Goal: Information Seeking & Learning: Learn about a topic

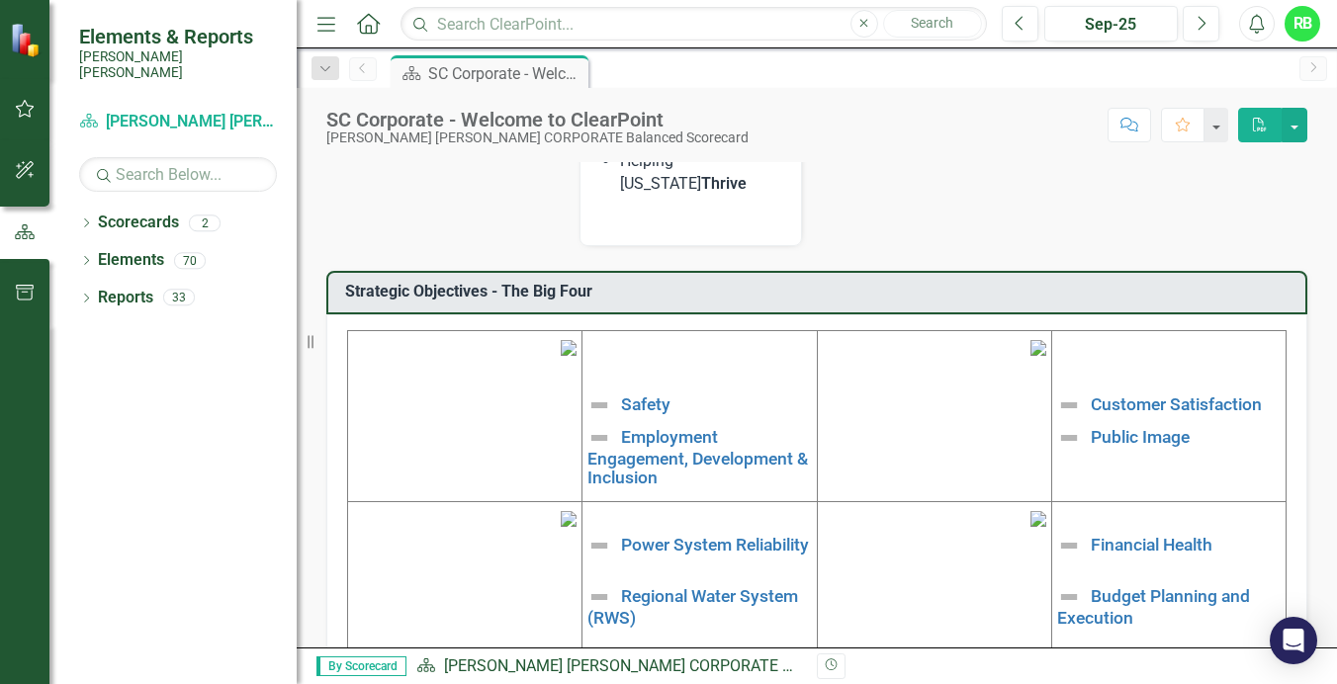
scroll to position [686, 0]
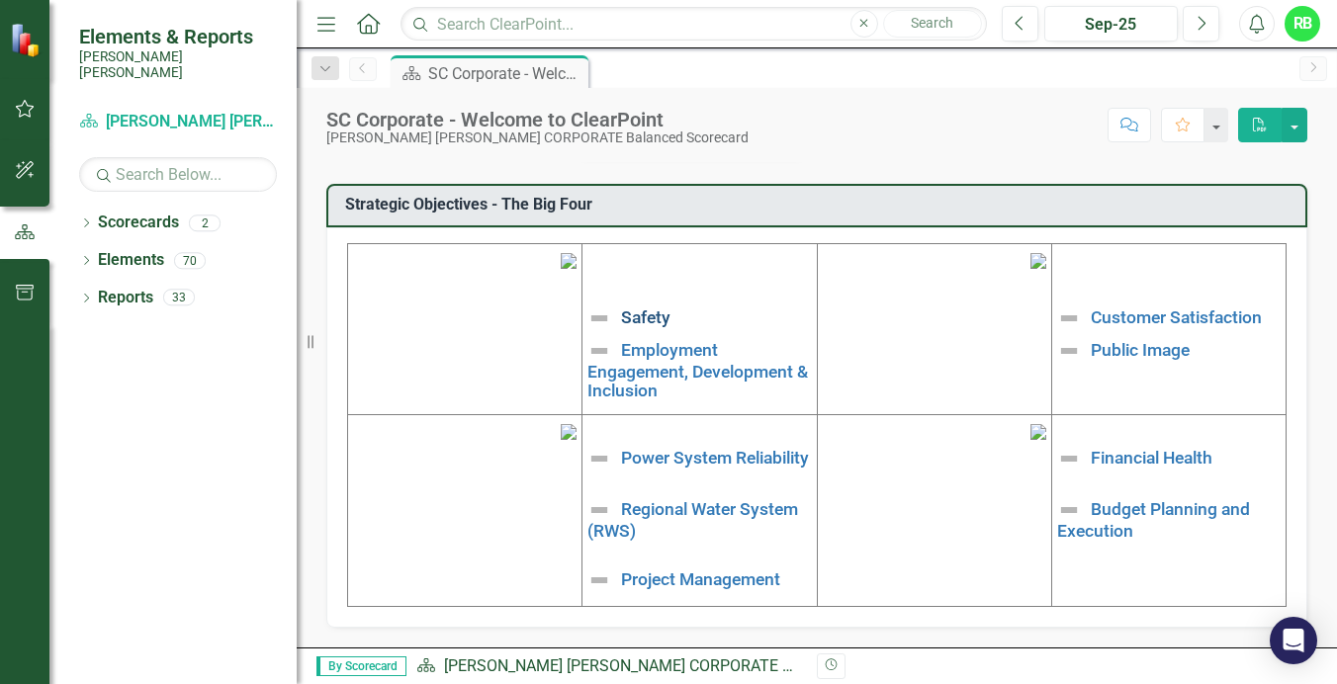
click at [647, 307] on link "Safety" at bounding box center [645, 317] width 49 height 20
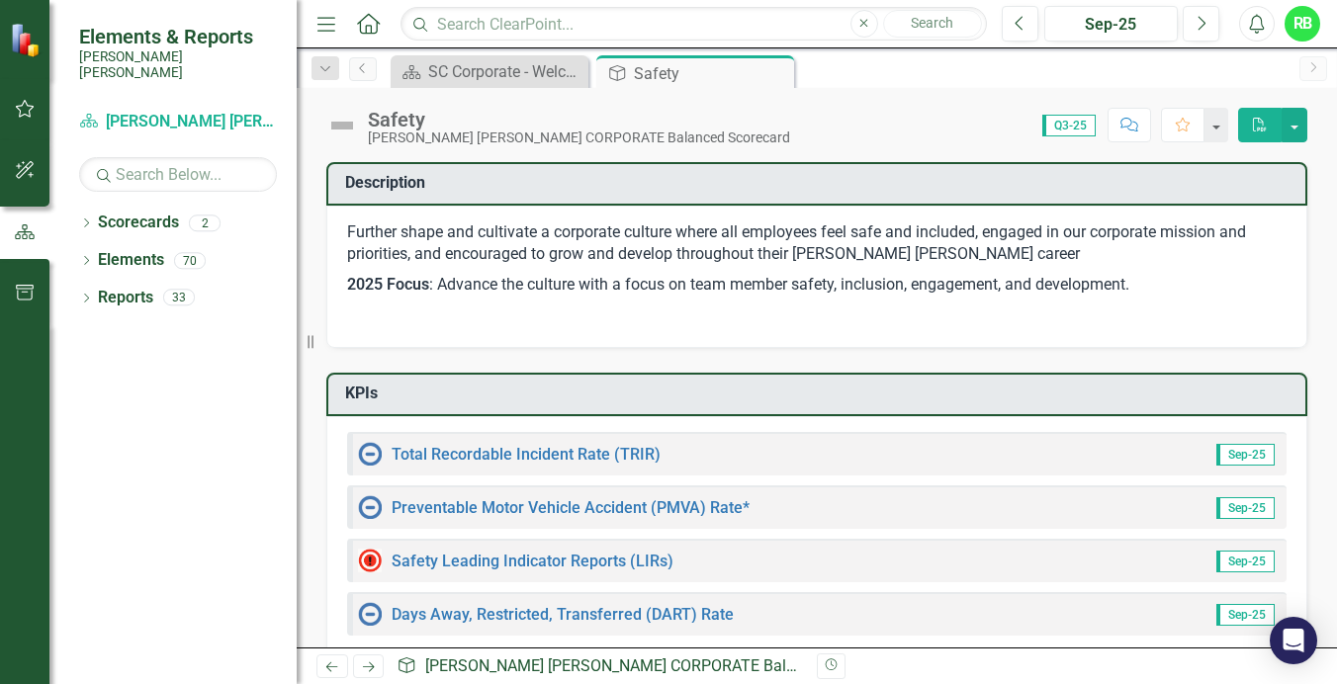
scroll to position [99, 0]
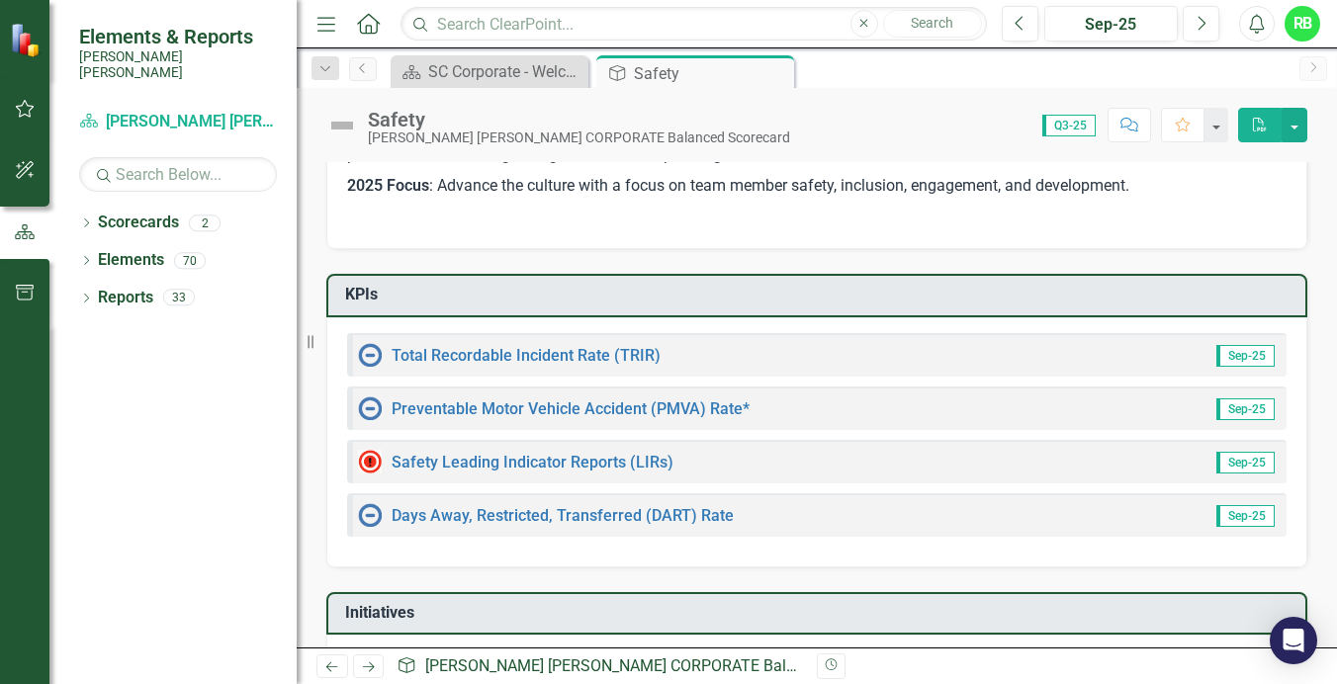
click at [370, 356] on img at bounding box center [370, 355] width 24 height 24
click at [455, 355] on link "Total Recordable Incident Rate (TRIR)" at bounding box center [525, 355] width 269 height 19
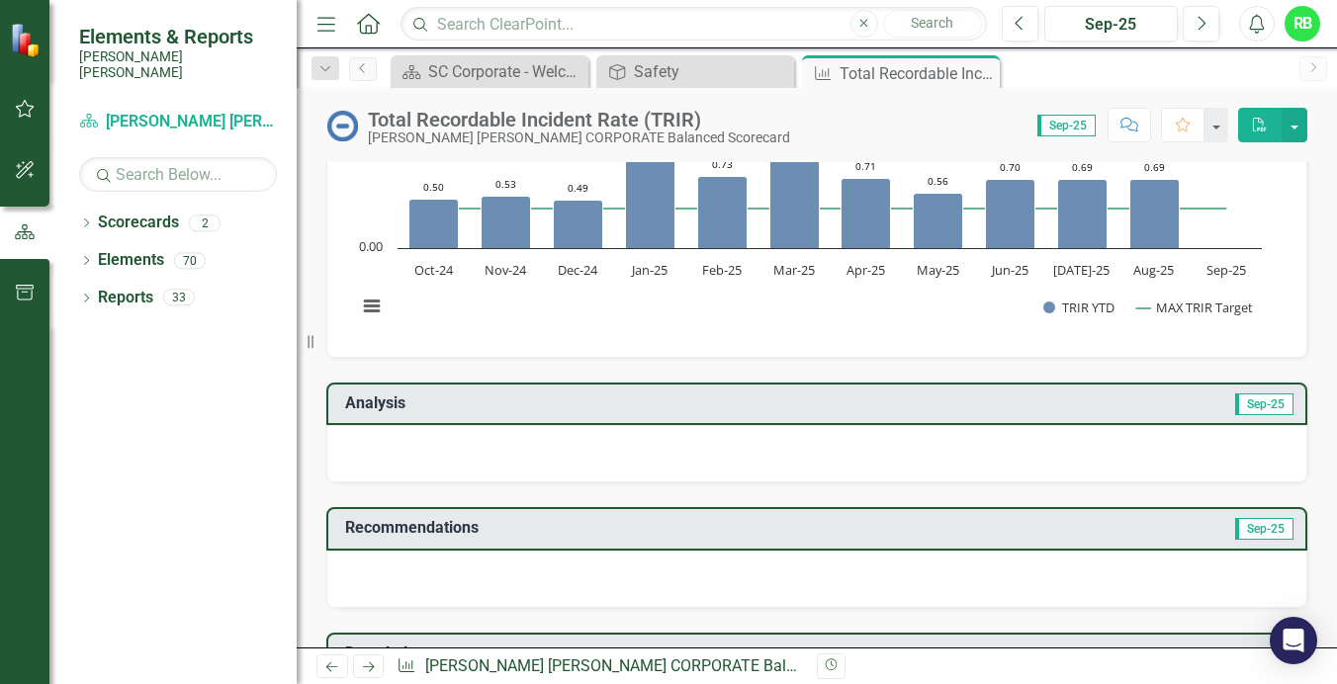
scroll to position [297, 0]
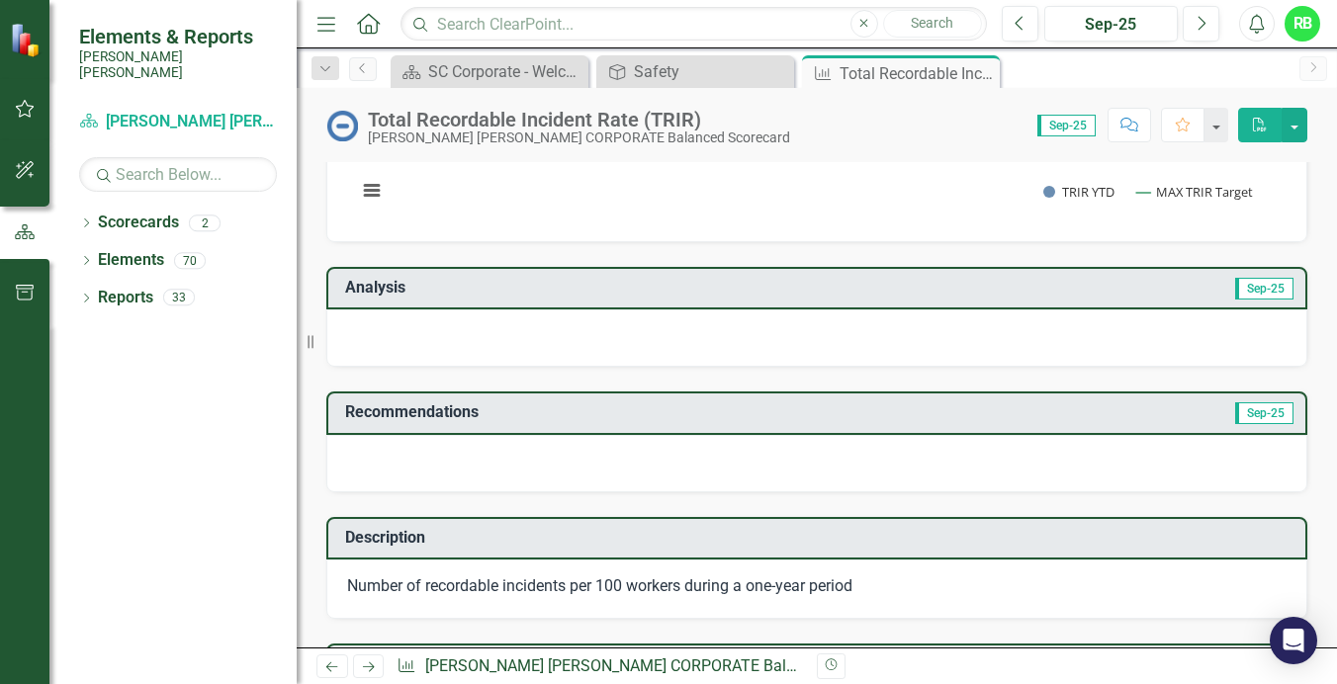
click at [467, 301] on td "Analysis" at bounding box center [583, 290] width 476 height 33
click at [527, 340] on div at bounding box center [816, 337] width 981 height 57
click at [310, 343] on icon "Resize" at bounding box center [314, 342] width 20 height 16
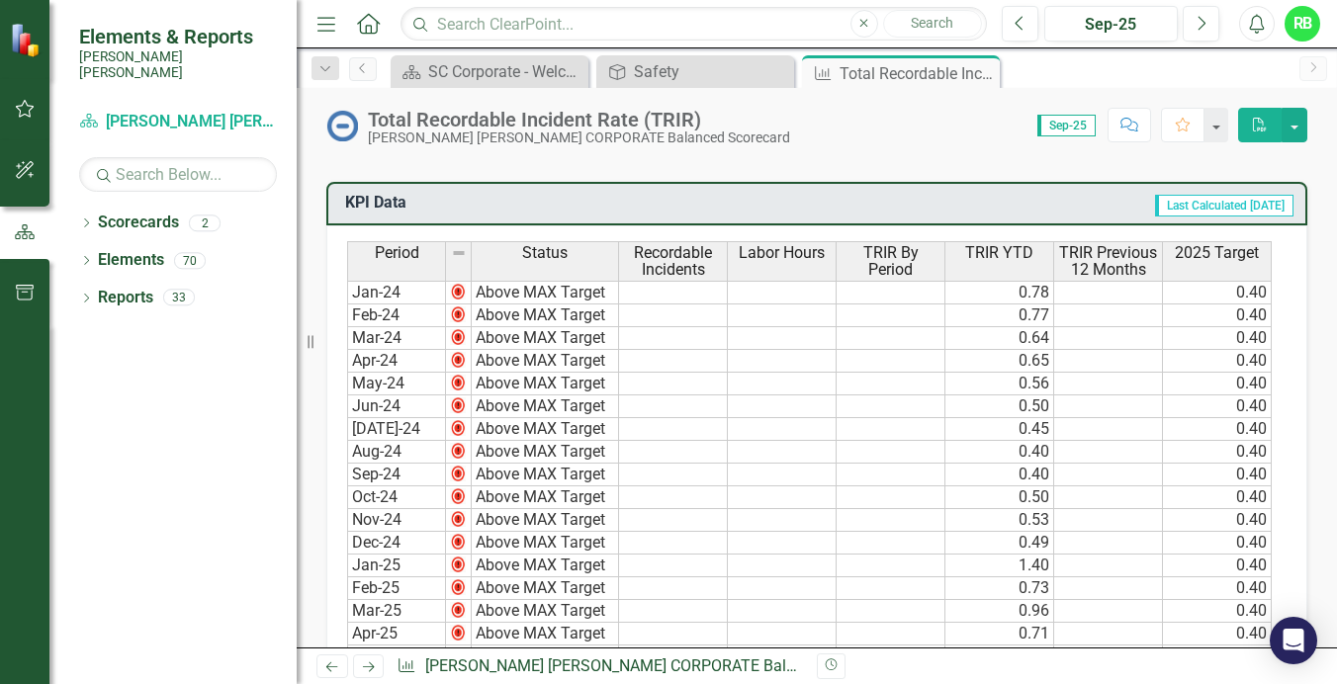
scroll to position [761, 0]
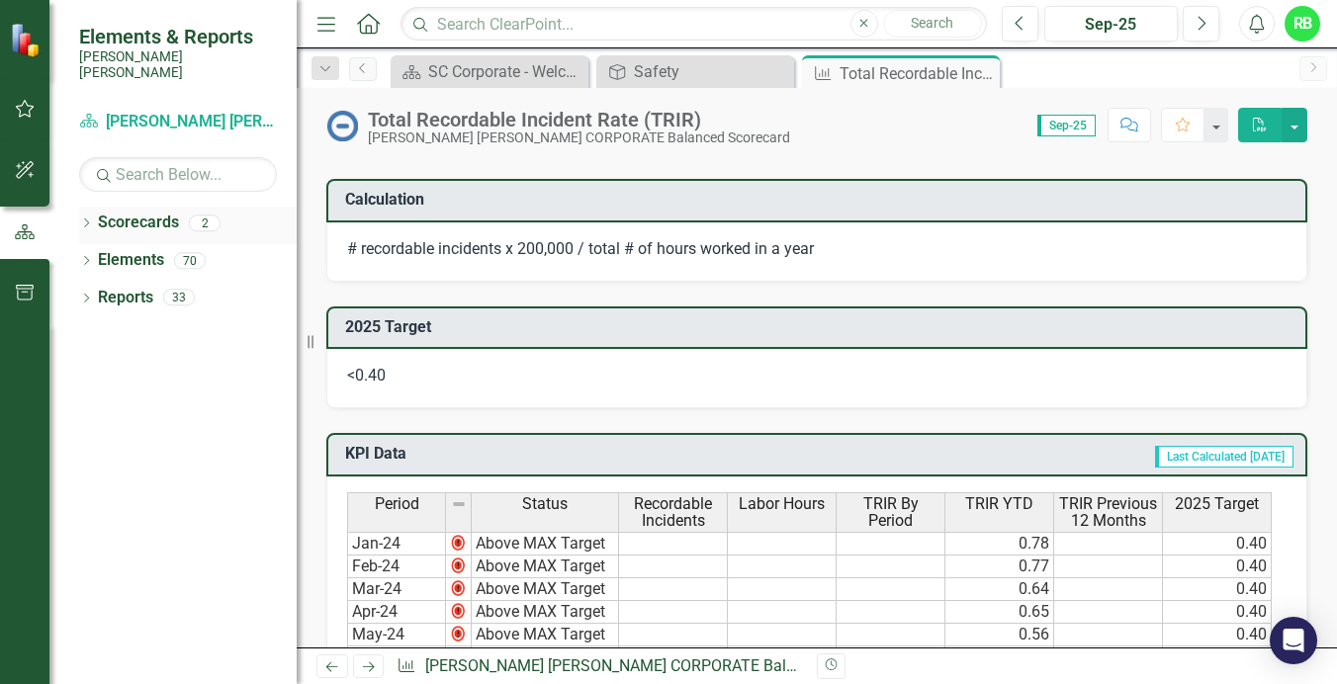
click at [133, 217] on link "Scorecards" at bounding box center [138, 223] width 81 height 23
click at [216, 215] on div "2" at bounding box center [205, 223] width 32 height 17
click at [210, 215] on div "2" at bounding box center [205, 223] width 32 height 17
click at [687, 75] on div "Safety" at bounding box center [699, 71] width 130 height 25
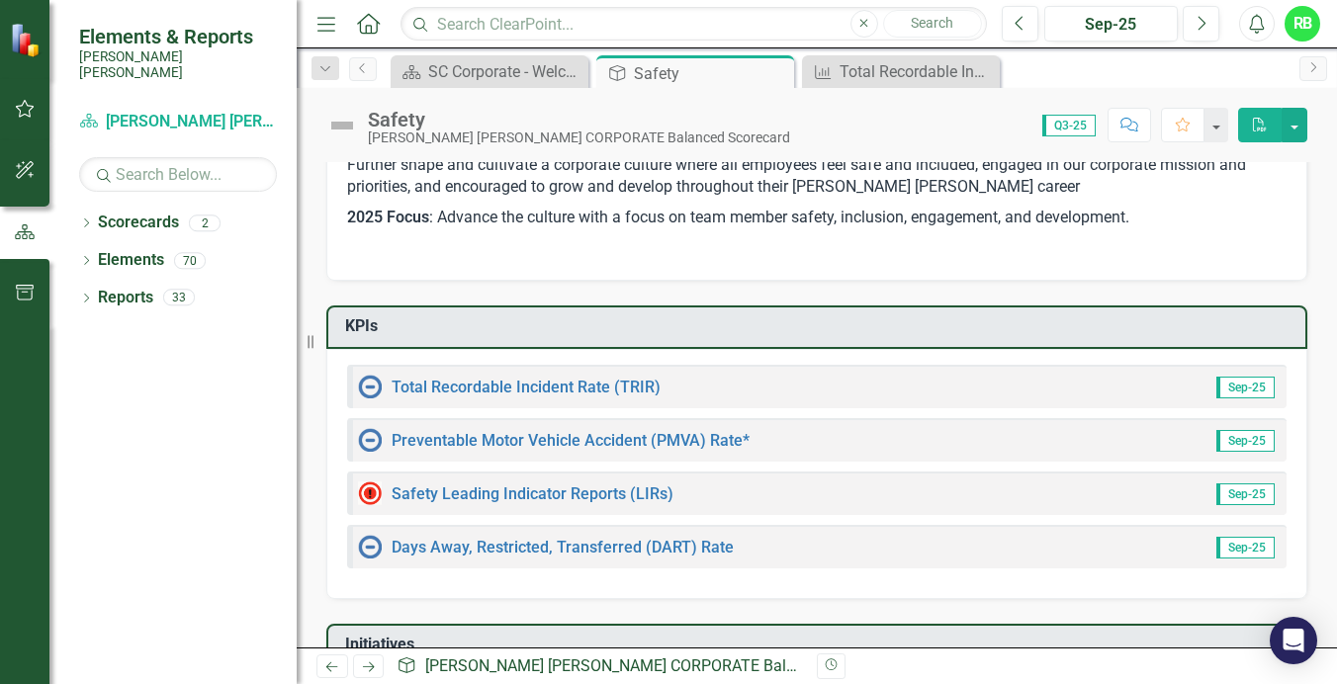
scroll to position [99, 0]
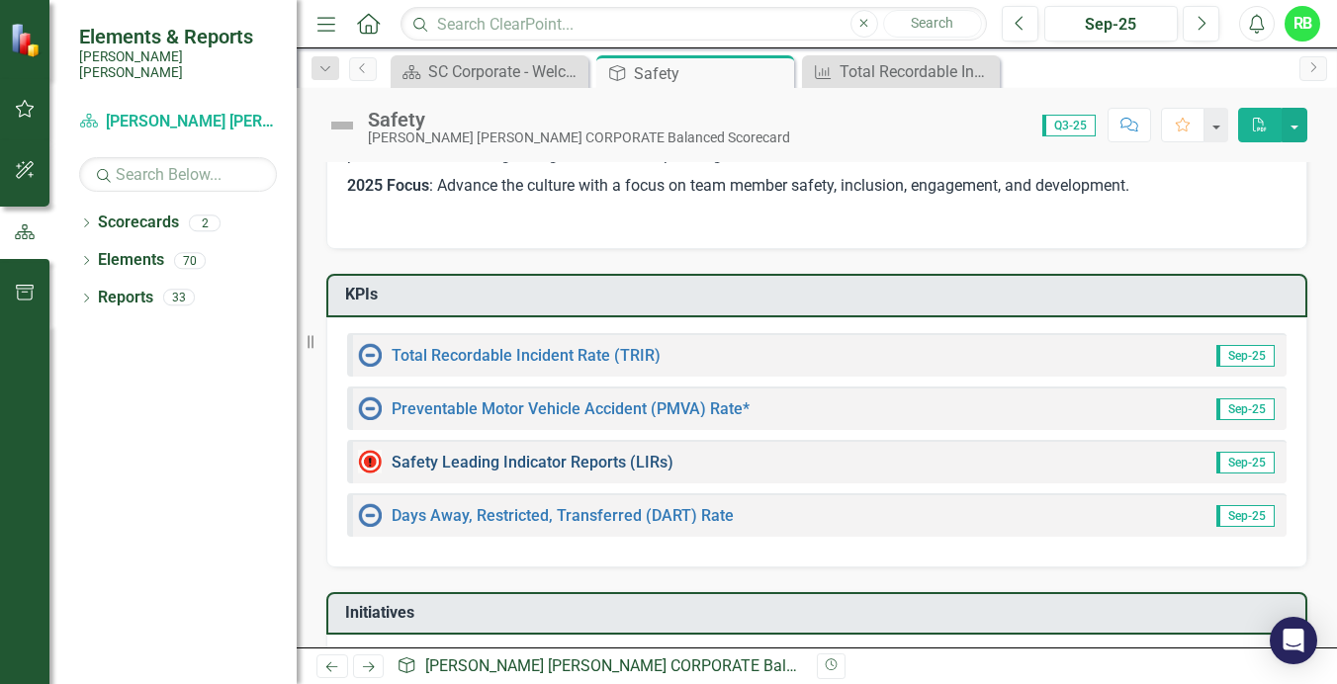
click at [455, 458] on link "Safety Leading Indicator Reports (LIRs)" at bounding box center [532, 462] width 282 height 19
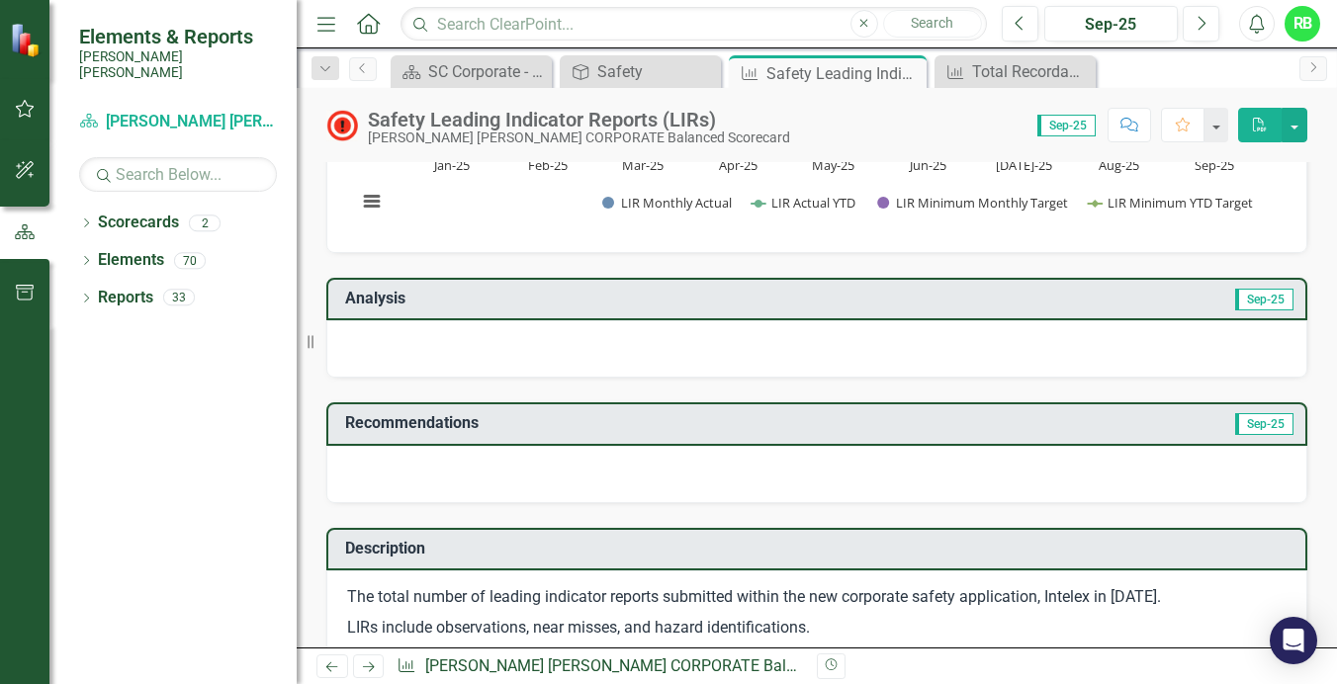
scroll to position [99, 0]
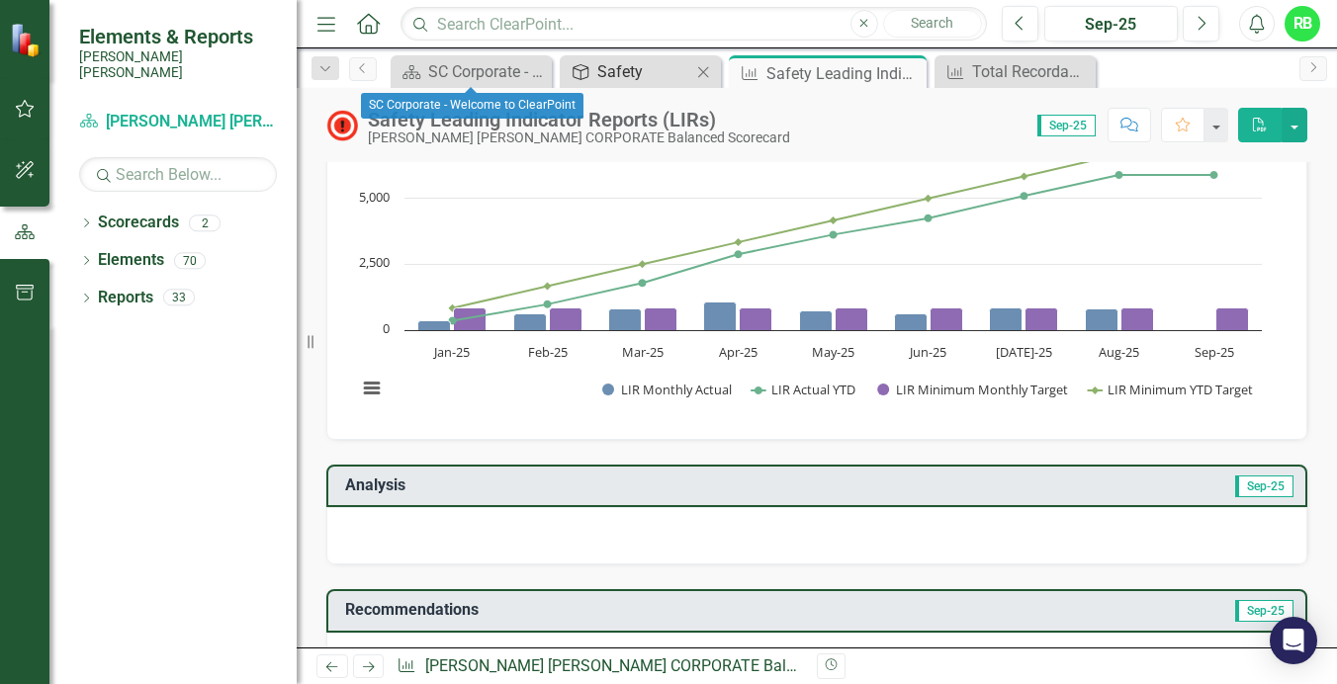
click at [631, 72] on div "Safety" at bounding box center [644, 71] width 94 height 25
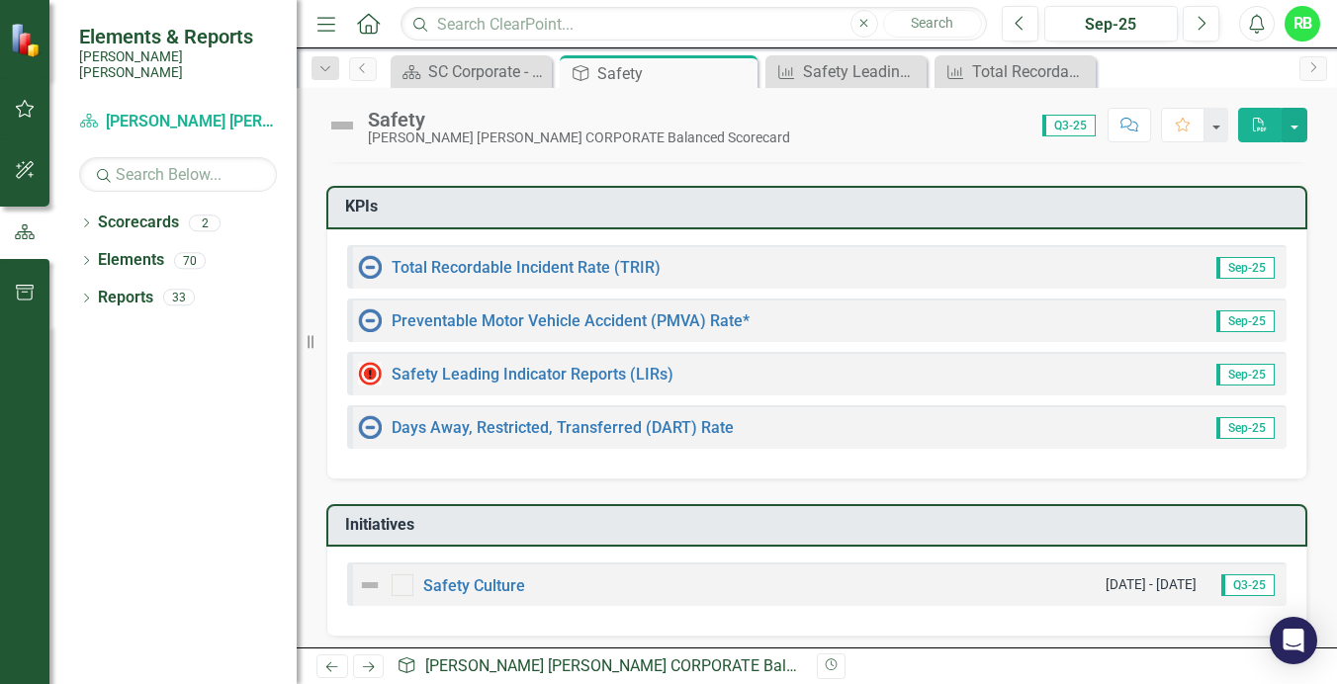
scroll to position [198, 0]
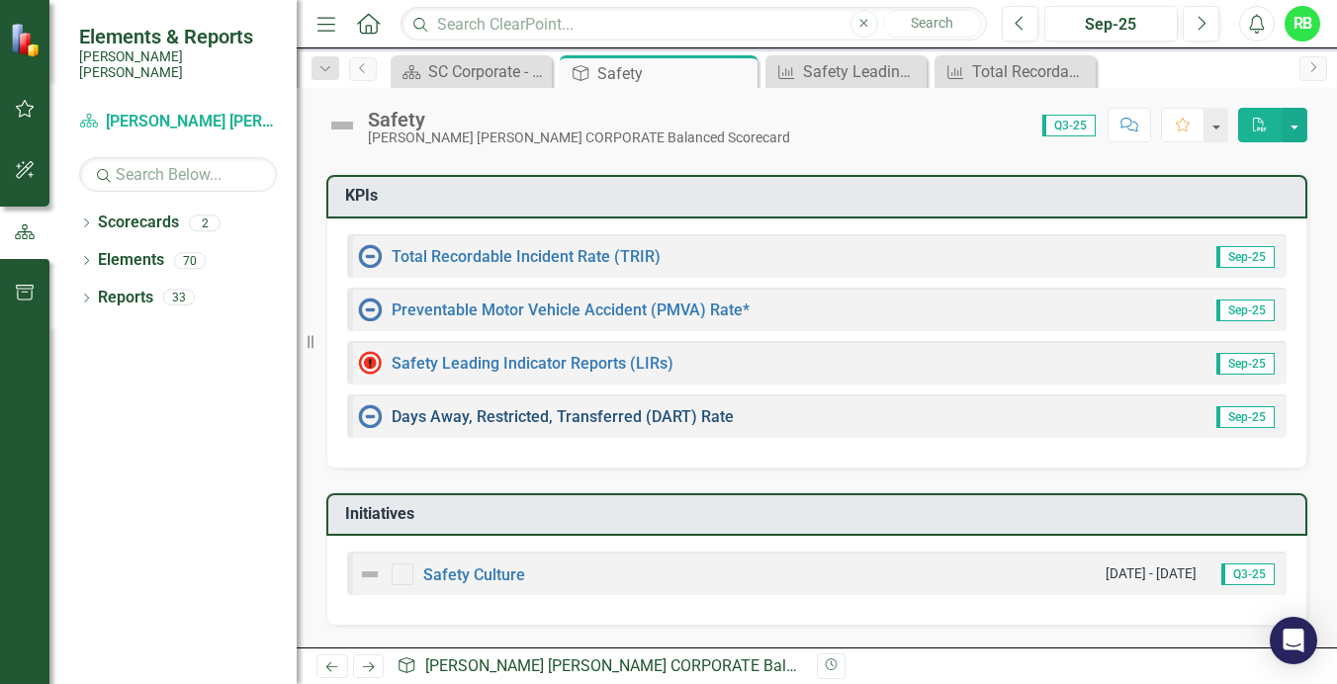
click at [534, 419] on link "Days Away, Restricted, Transferred (DART) Rate" at bounding box center [562, 416] width 342 height 19
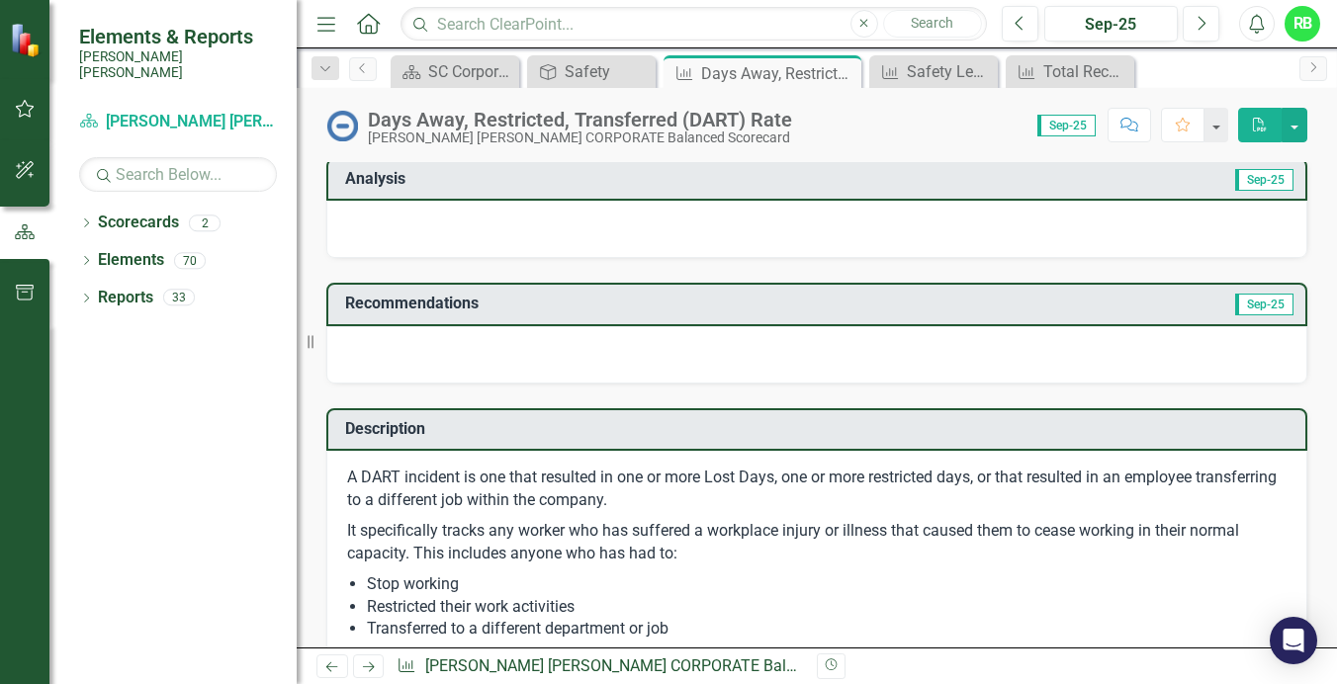
scroll to position [395, 0]
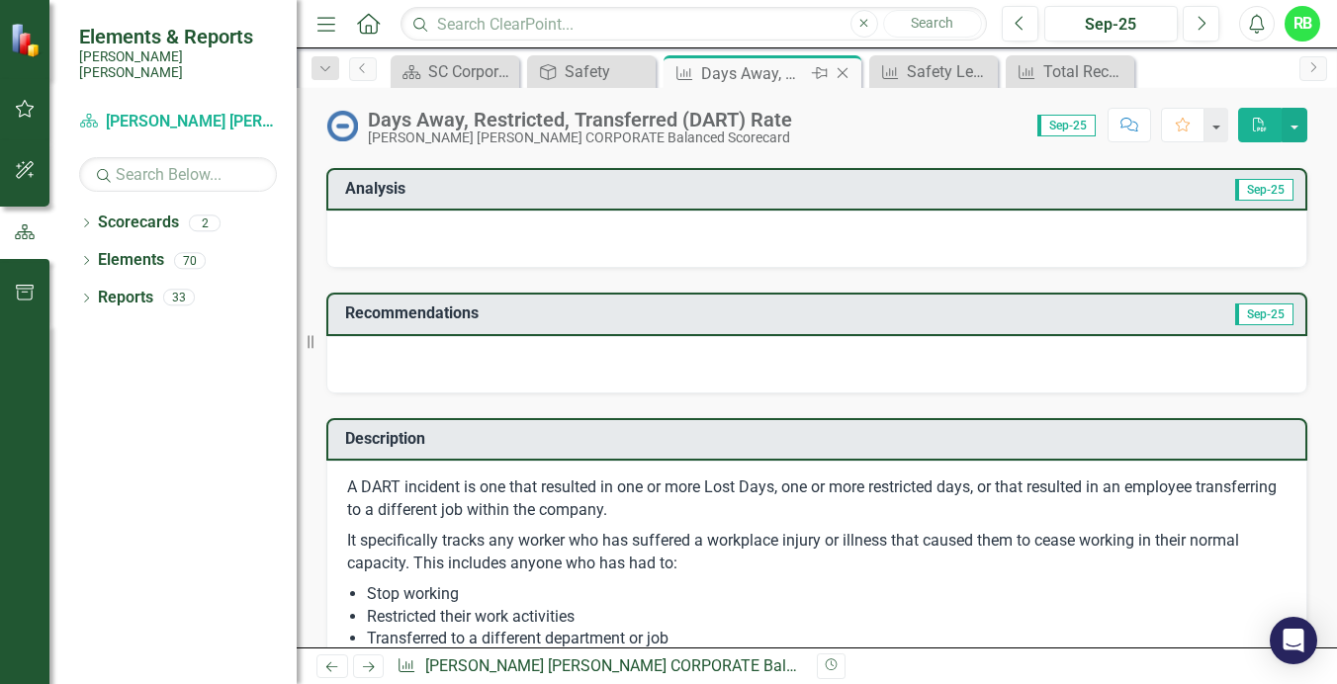
click at [841, 75] on icon "Close" at bounding box center [842, 73] width 20 height 16
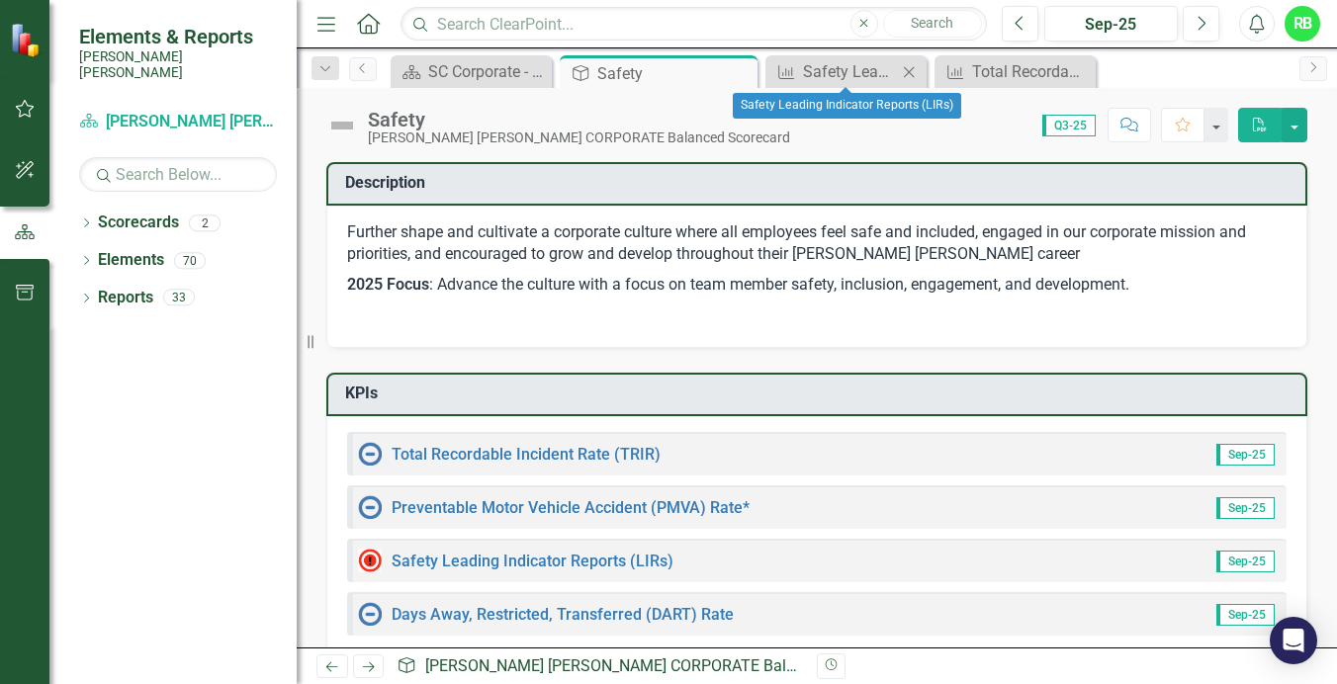
click at [904, 76] on icon "Close" at bounding box center [909, 72] width 20 height 16
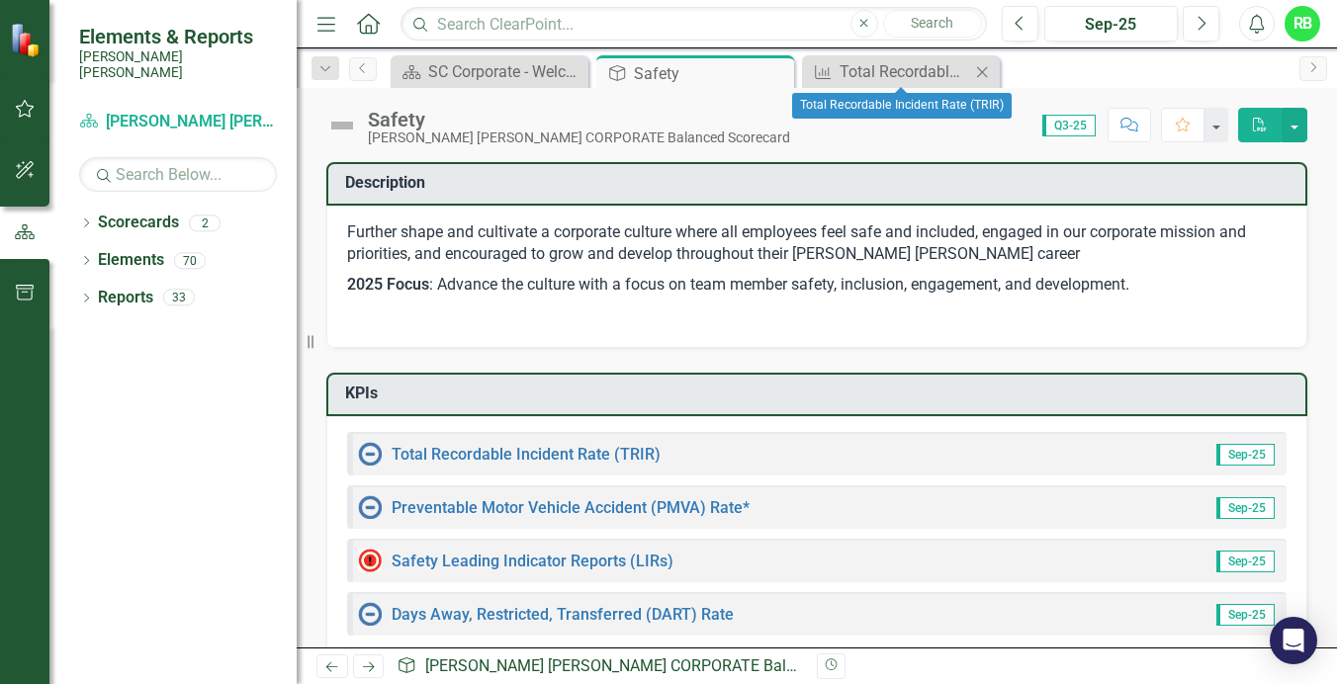
click at [981, 72] on icon "Close" at bounding box center [982, 72] width 20 height 16
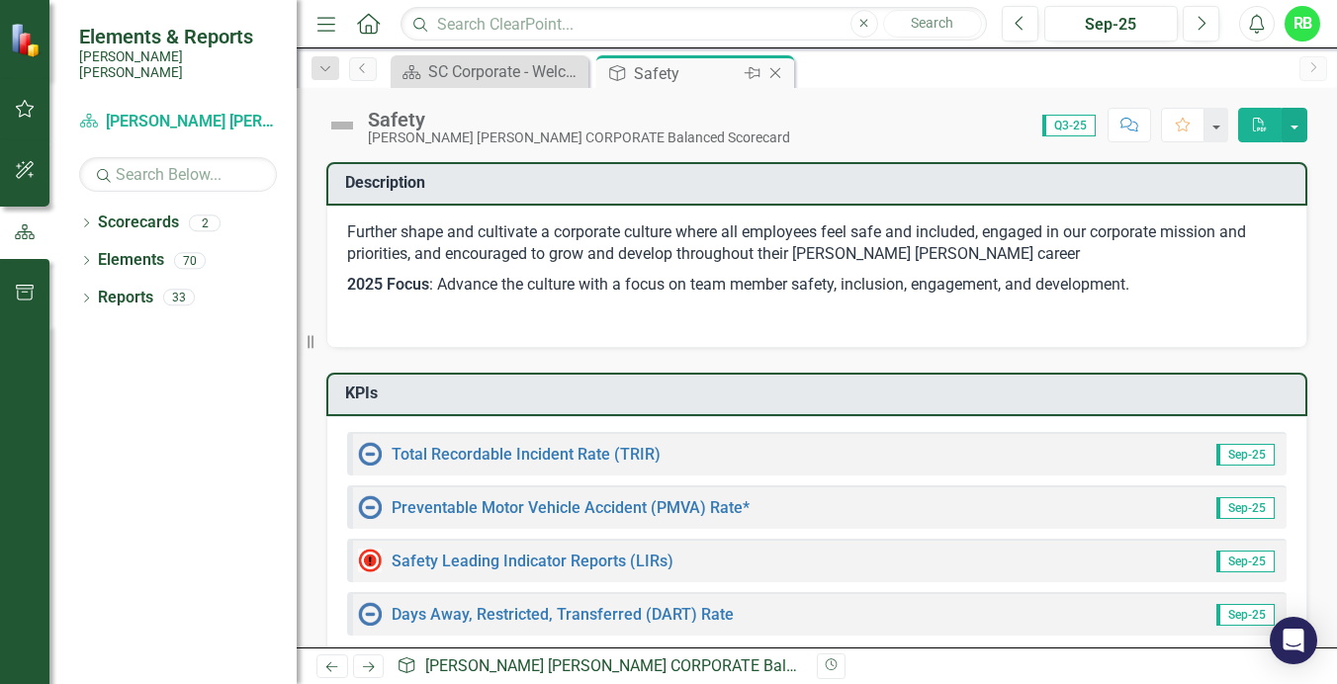
click at [707, 75] on div "Safety" at bounding box center [687, 73] width 106 height 25
click at [781, 79] on icon "Close" at bounding box center [775, 73] width 20 height 16
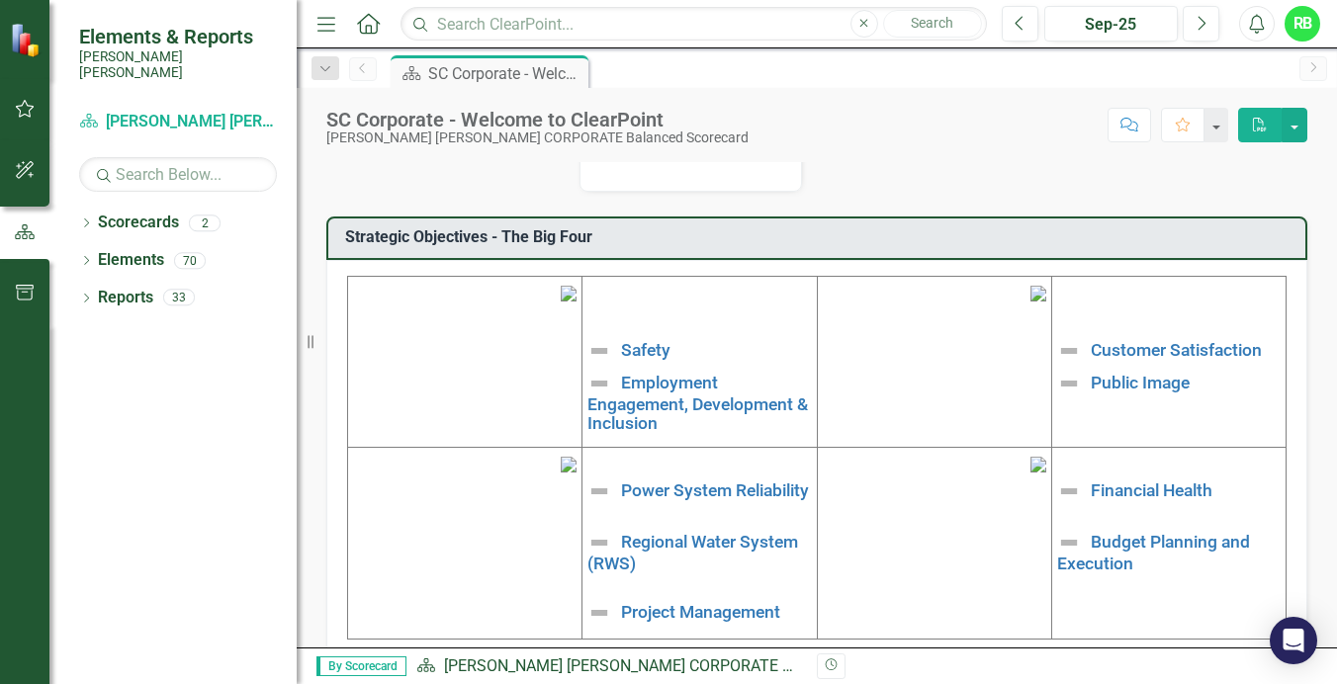
scroll to position [686, 0]
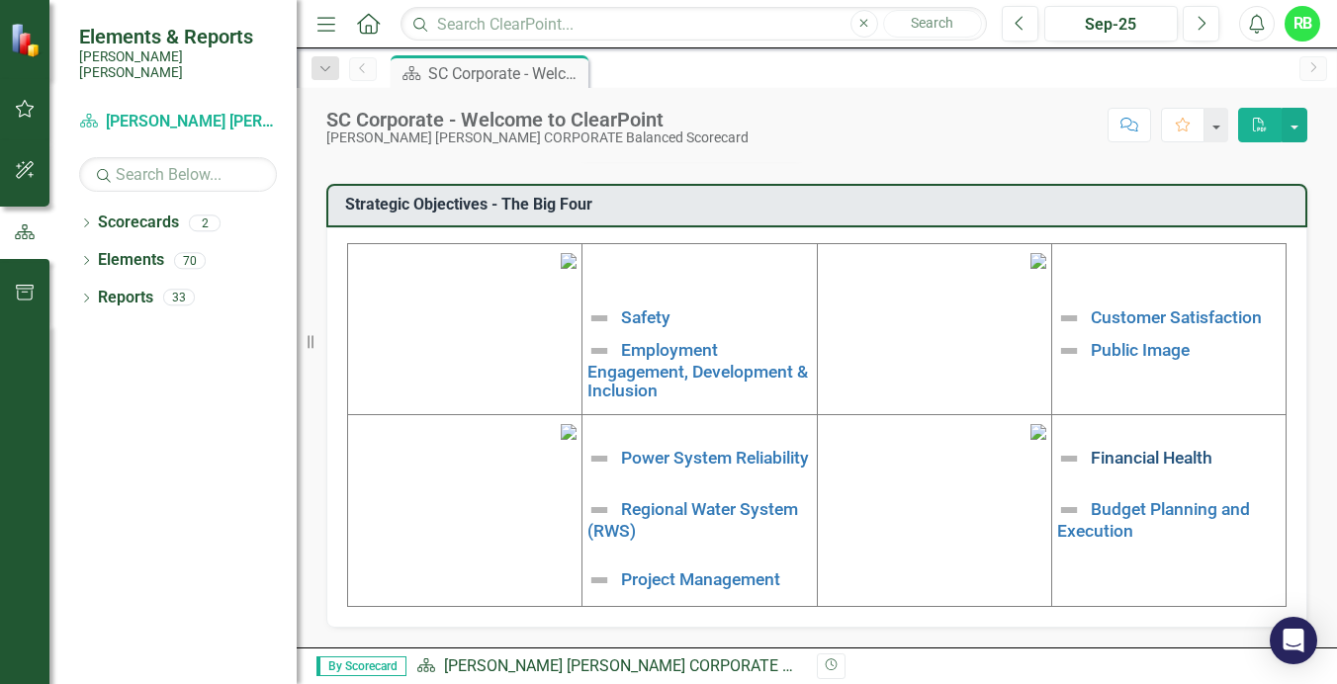
click at [1124, 448] on link "Financial Health" at bounding box center [1151, 458] width 122 height 20
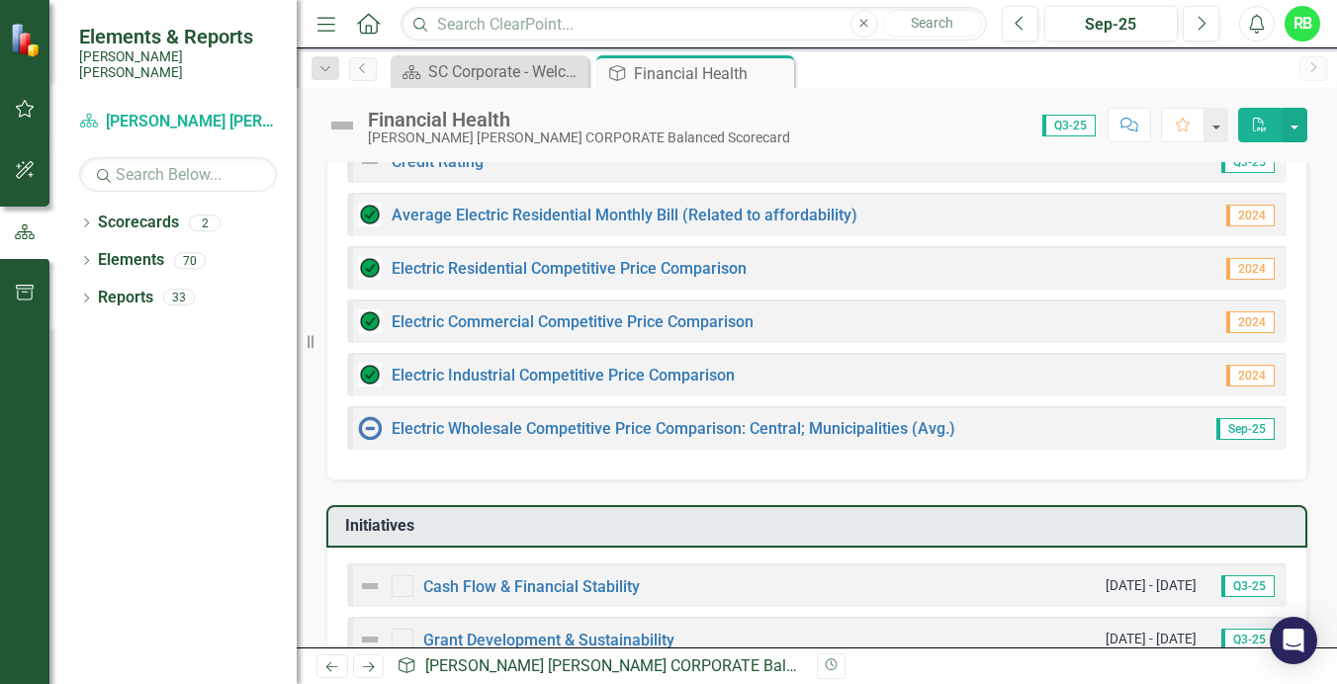
scroll to position [297, 0]
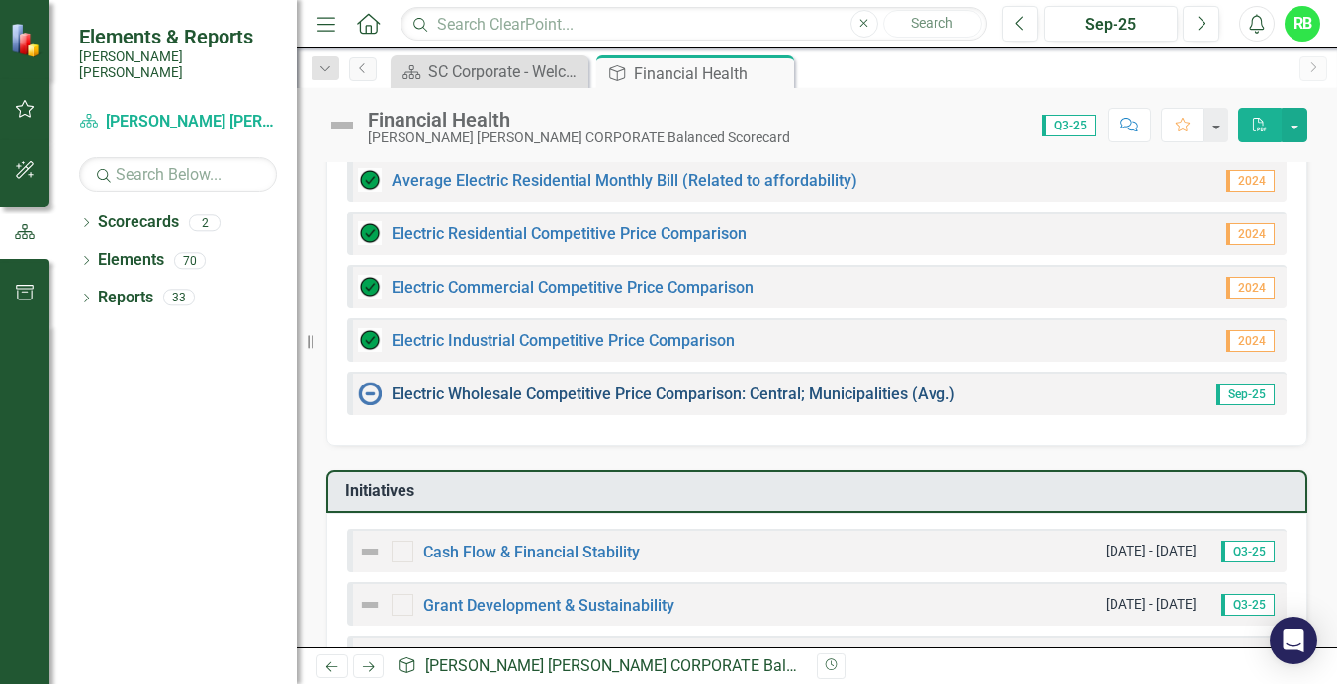
click at [635, 391] on link "Electric Wholesale Competitive Price Comparison: Central; Municipalities (Avg.)" at bounding box center [673, 394] width 564 height 19
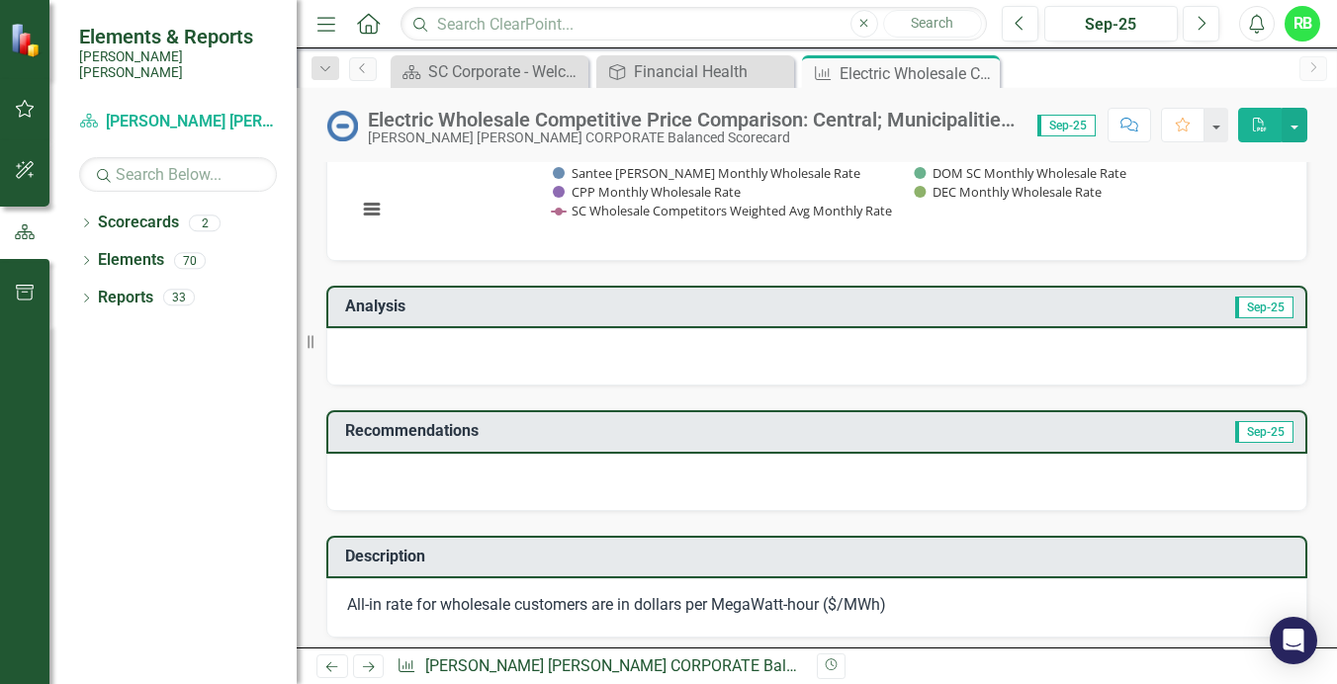
scroll to position [297, 0]
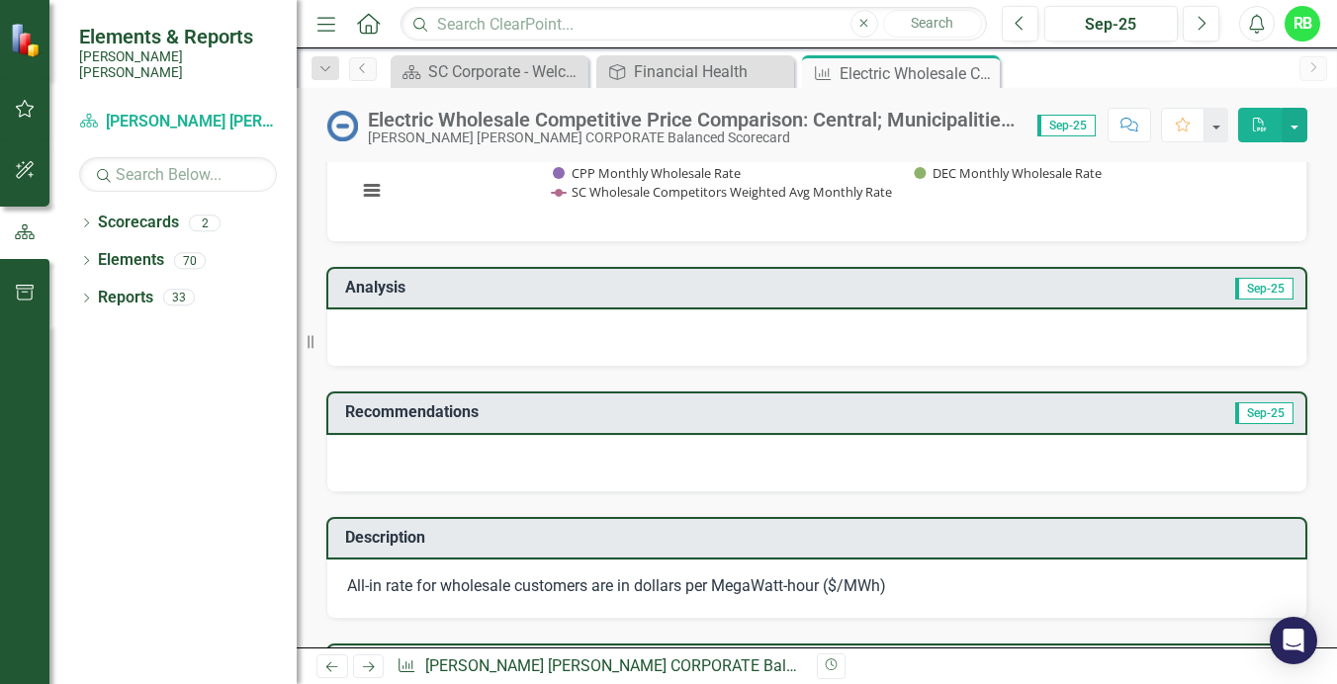
click at [0, 0] on icon "Close" at bounding box center [0, 0] width 0 height 0
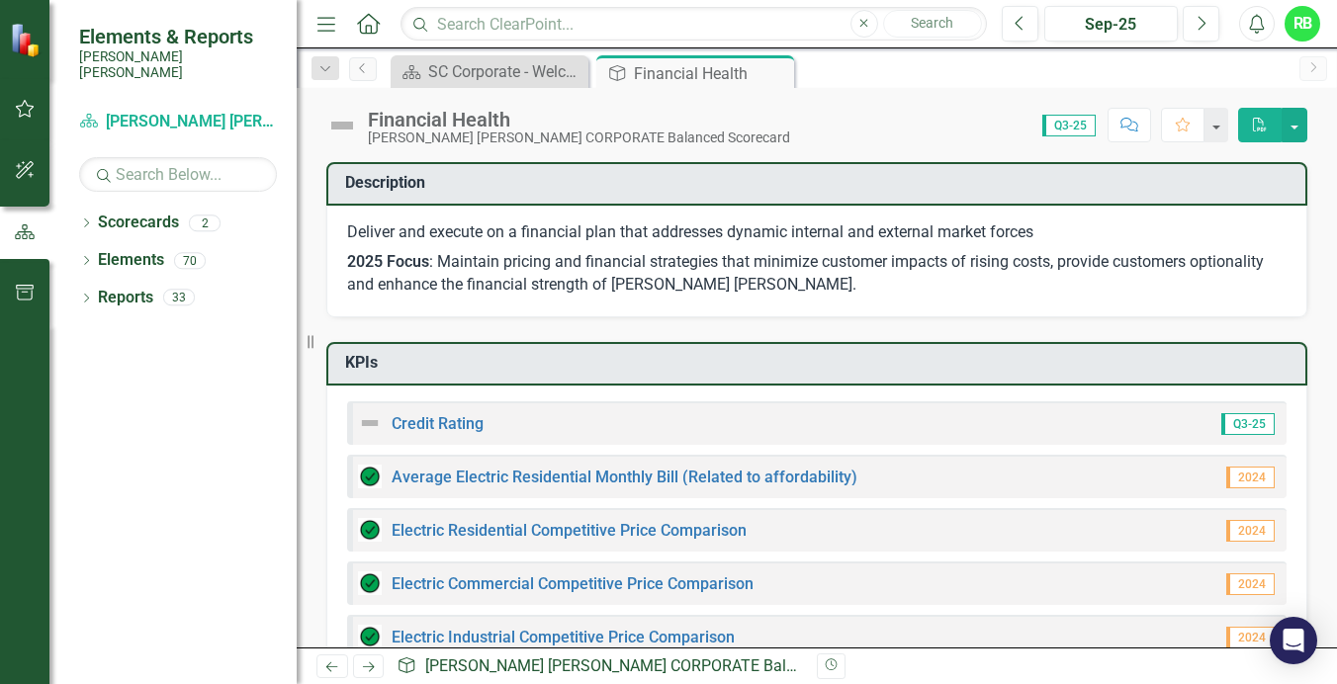
scroll to position [99, 0]
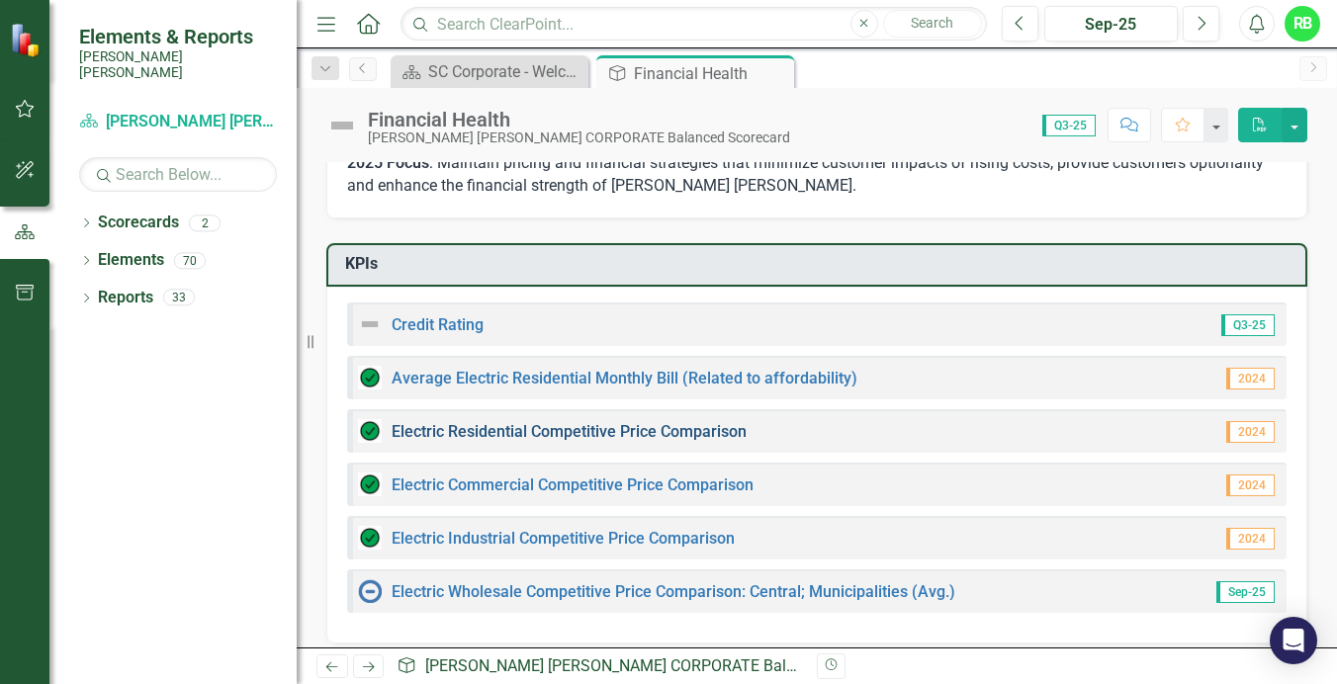
click at [571, 427] on link "Electric Residential Competitive Price Comparison" at bounding box center [568, 431] width 355 height 19
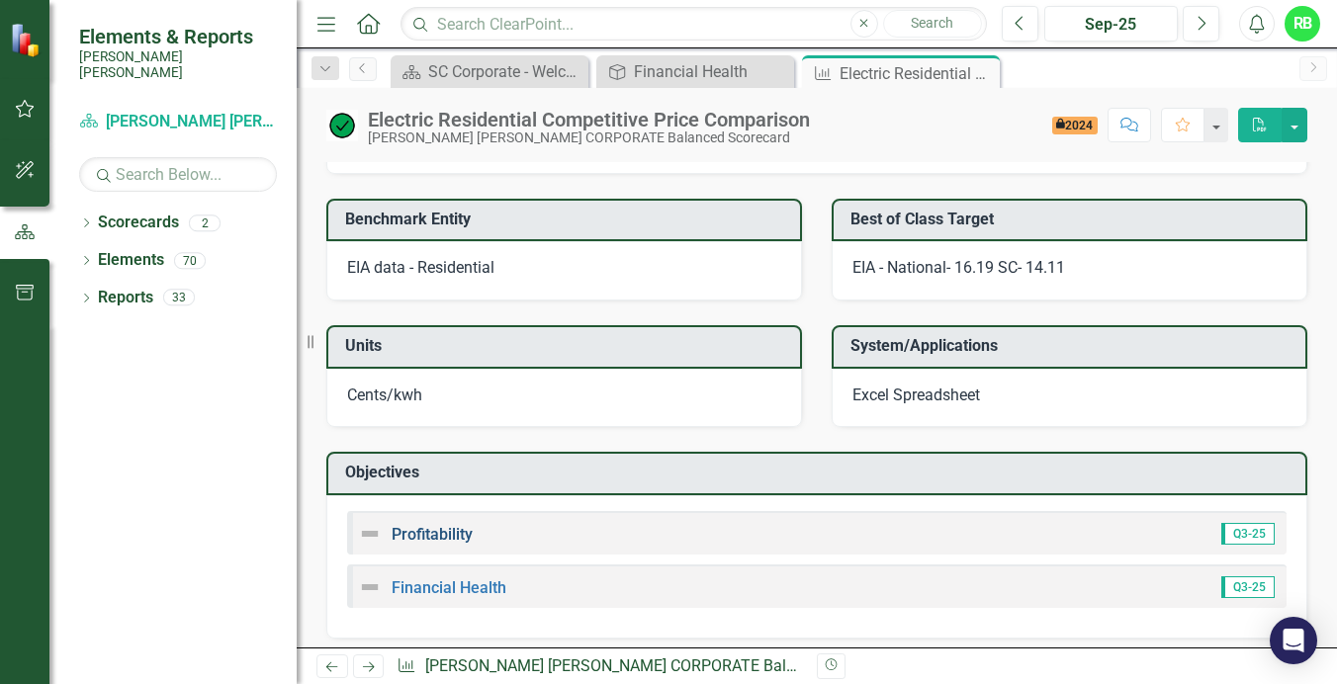
scroll to position [1285, 0]
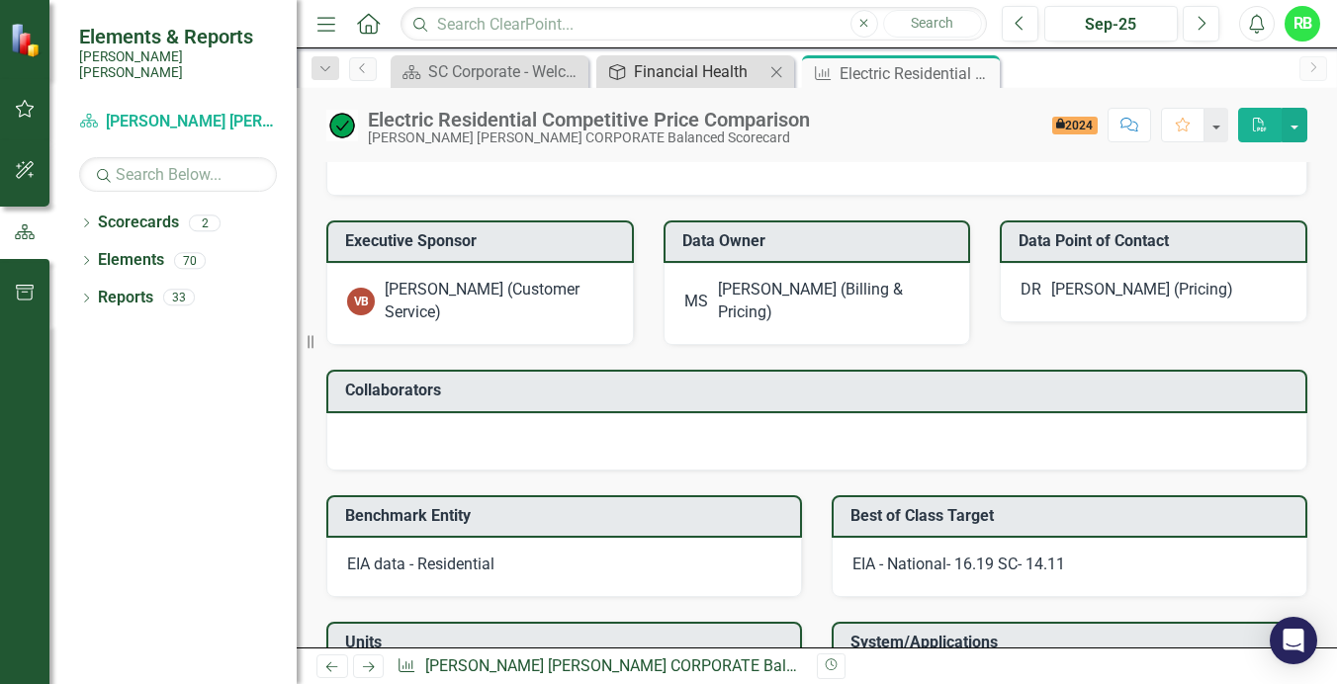
click at [675, 75] on div "Financial Health" at bounding box center [699, 71] width 130 height 25
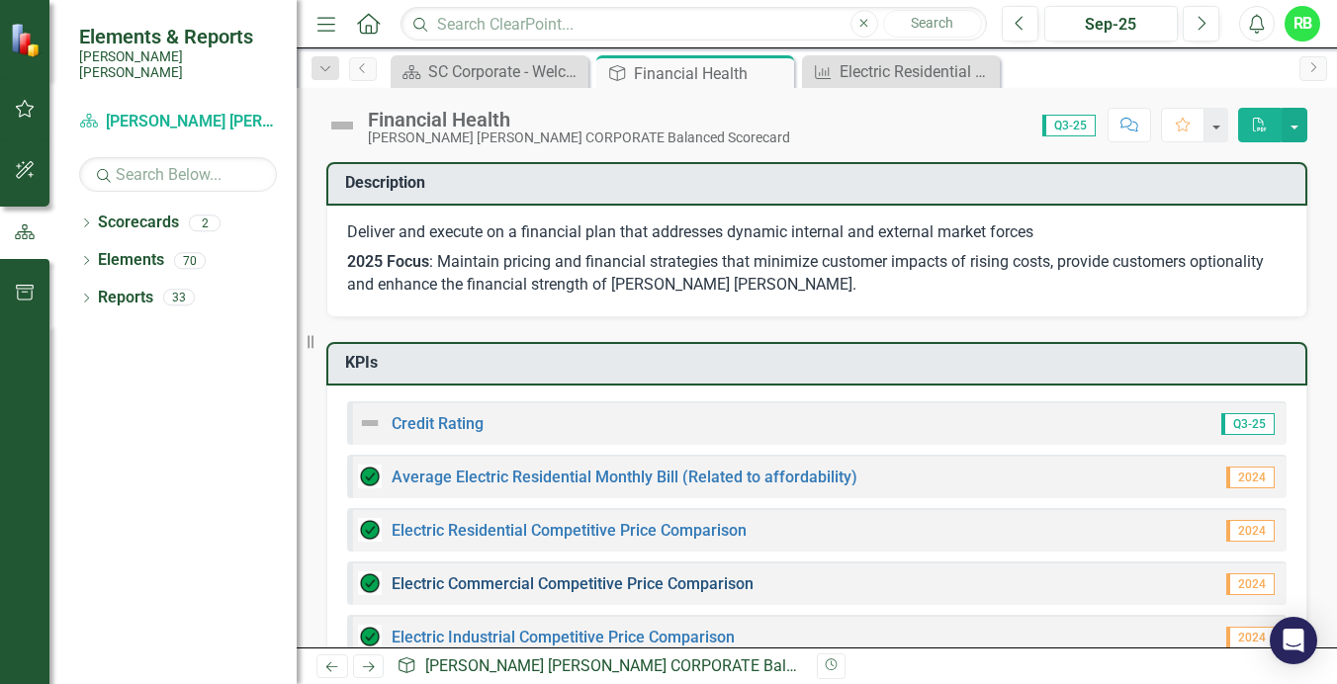
click at [563, 580] on link "Electric Commercial Competitive Price Comparison" at bounding box center [572, 583] width 362 height 19
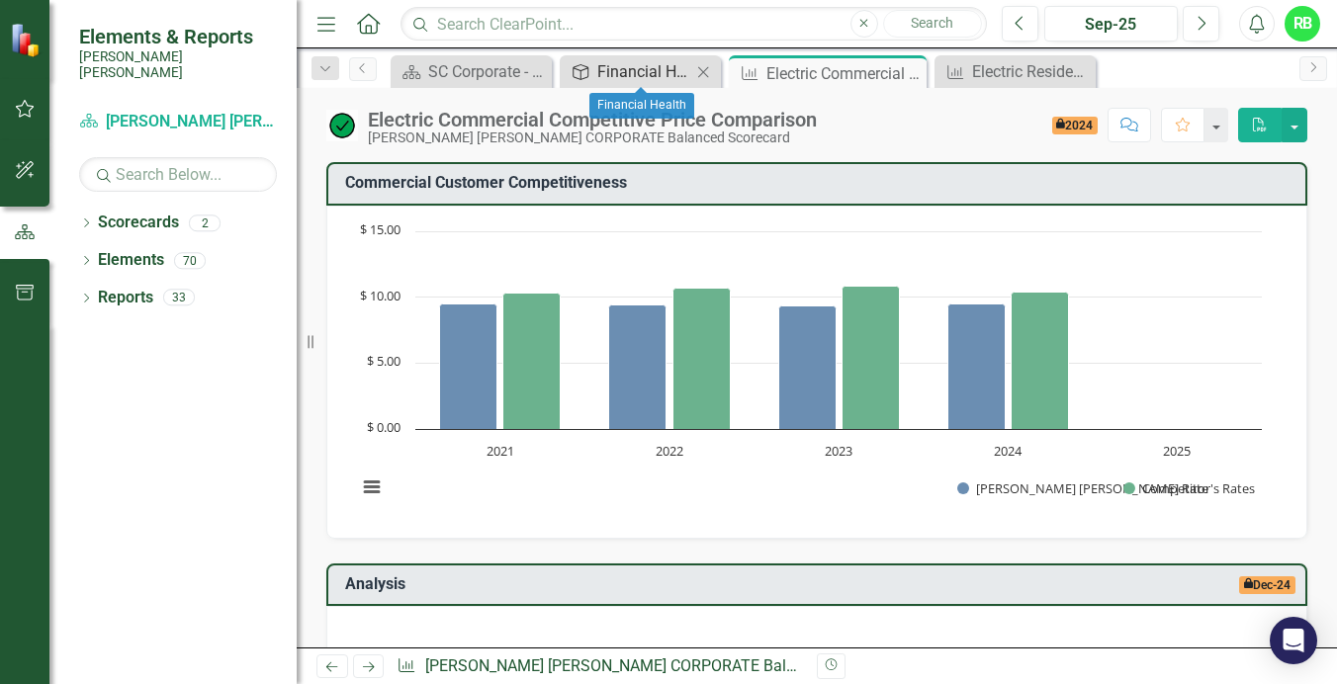
click at [646, 70] on div "Financial Health" at bounding box center [644, 71] width 94 height 25
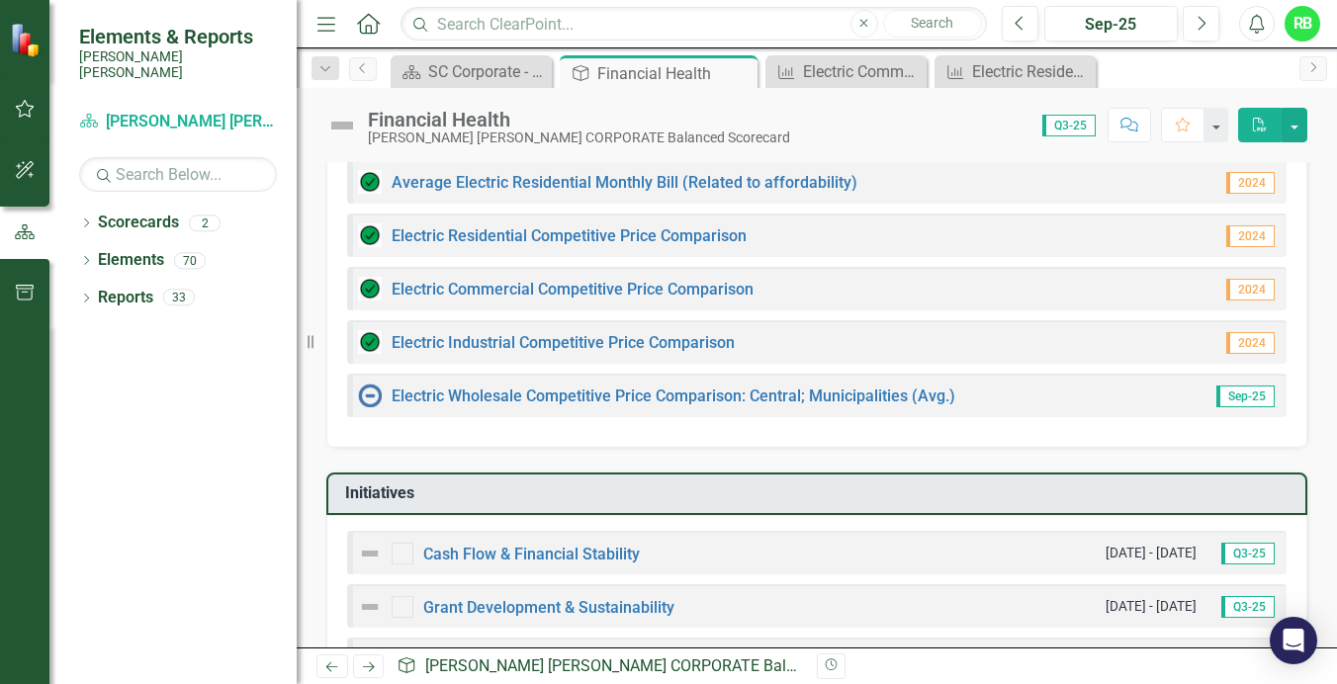
scroll to position [297, 0]
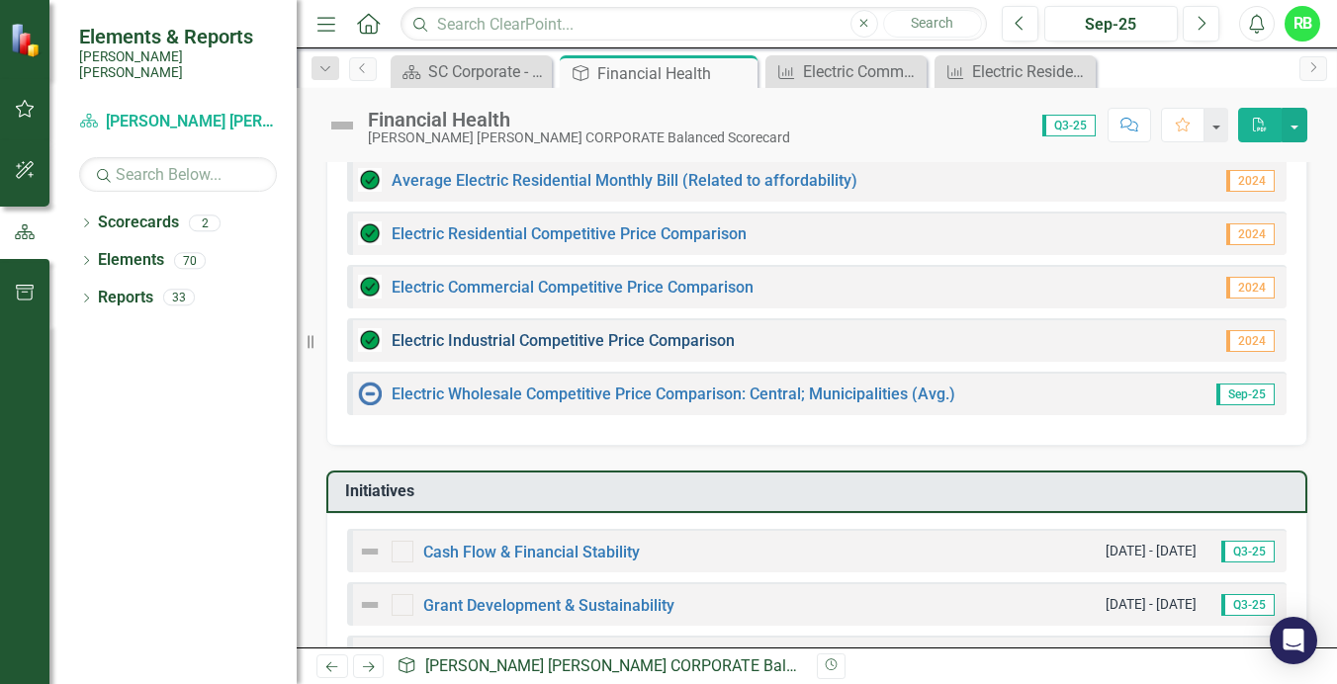
click at [638, 336] on link "Electric Industrial Competitive Price Comparison" at bounding box center [562, 340] width 343 height 19
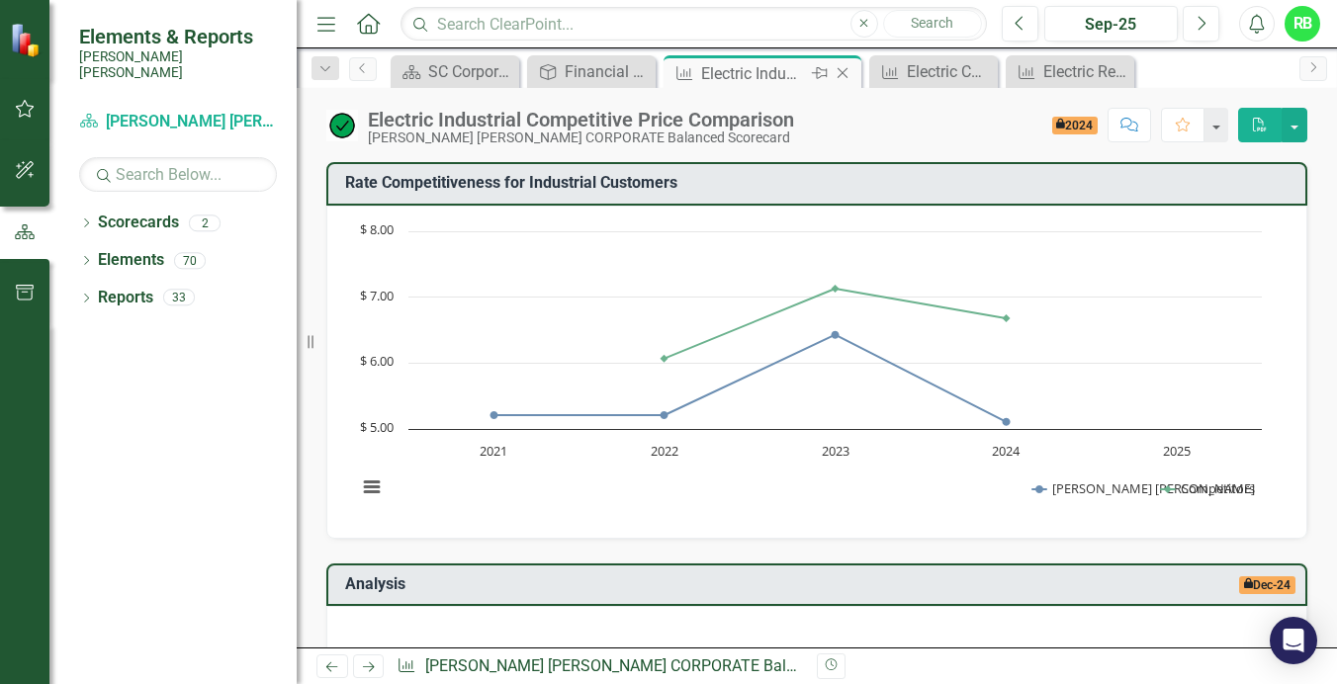
click at [845, 65] on icon "Close" at bounding box center [842, 73] width 20 height 16
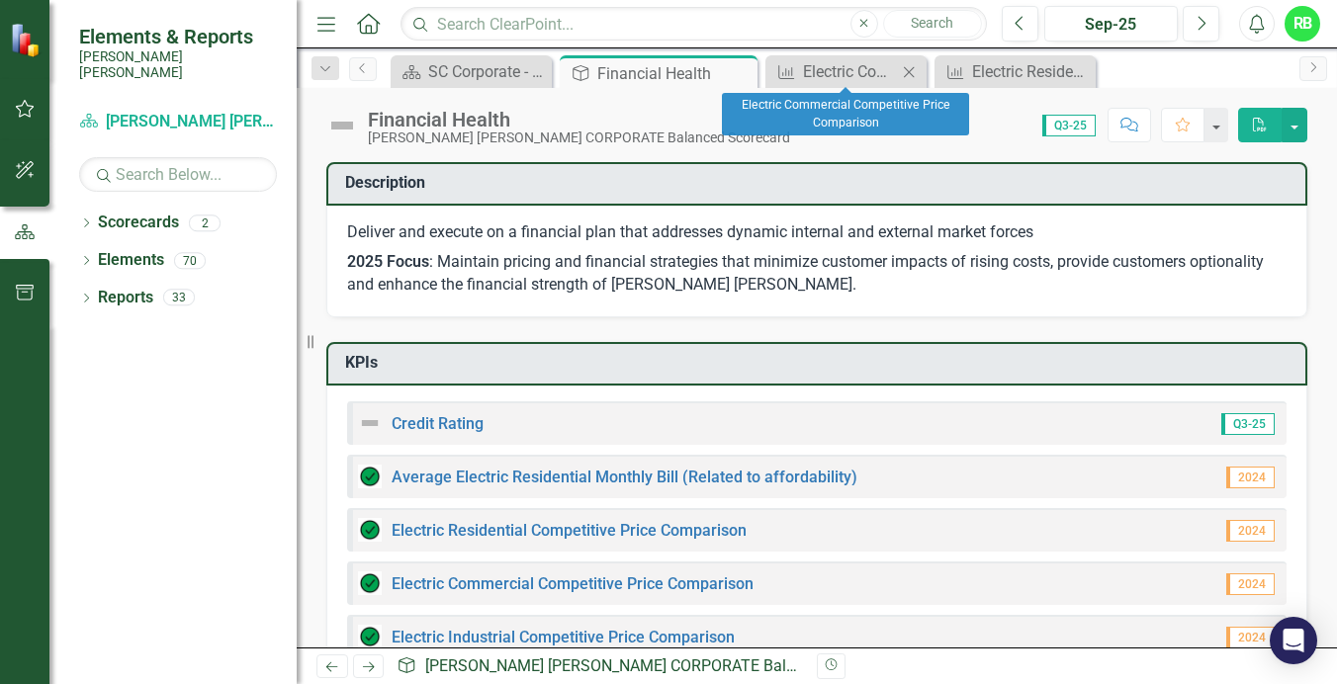
click at [908, 68] on icon "Close" at bounding box center [909, 72] width 20 height 16
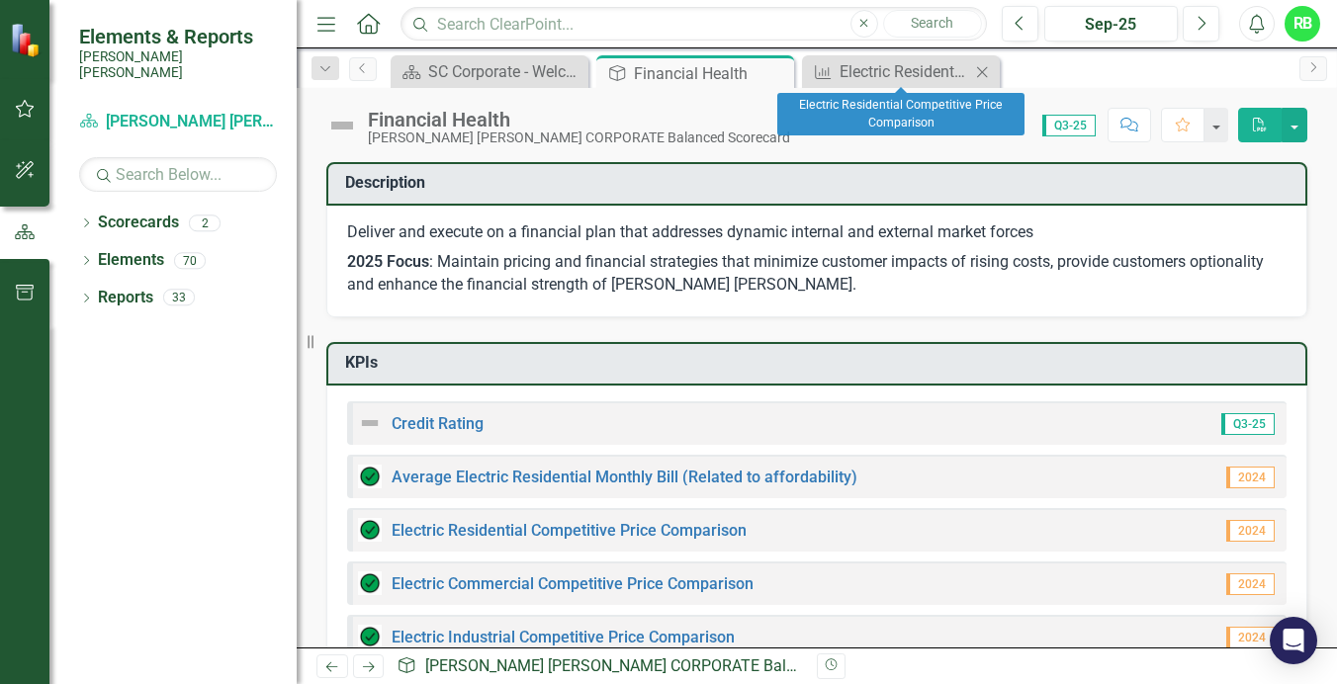
click at [984, 66] on icon "Close" at bounding box center [982, 72] width 20 height 16
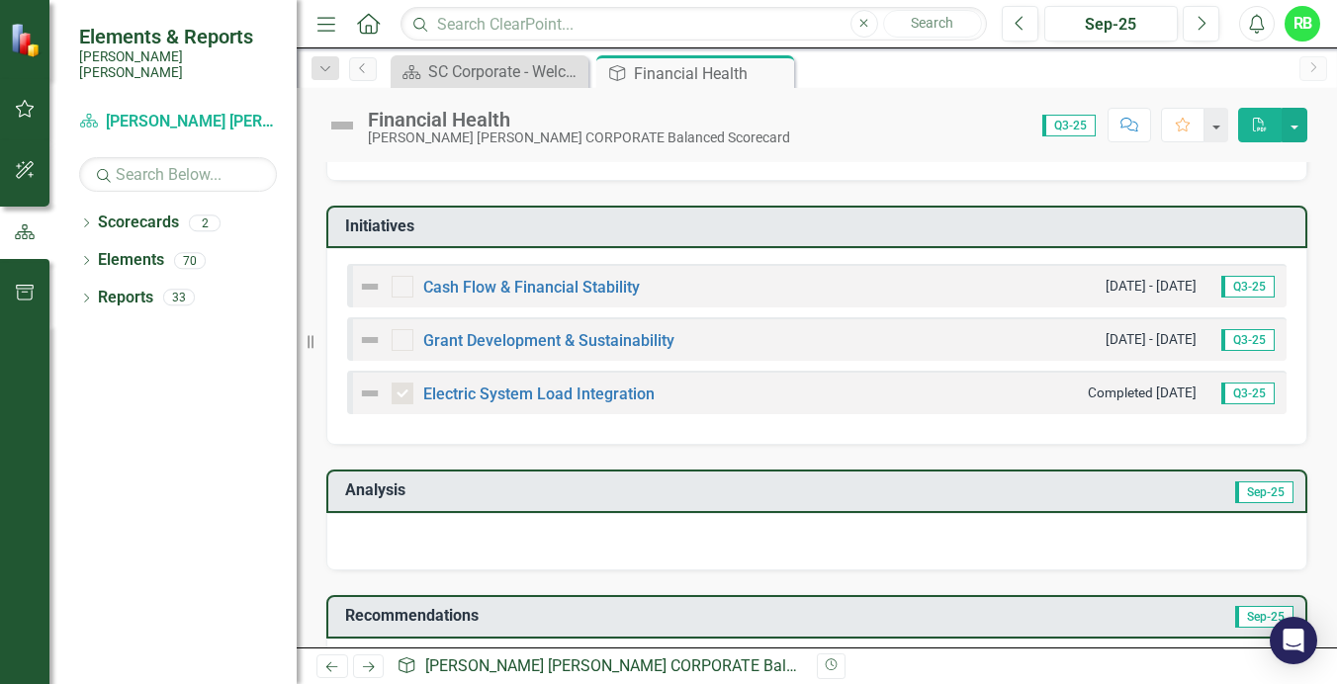
scroll to position [593, 0]
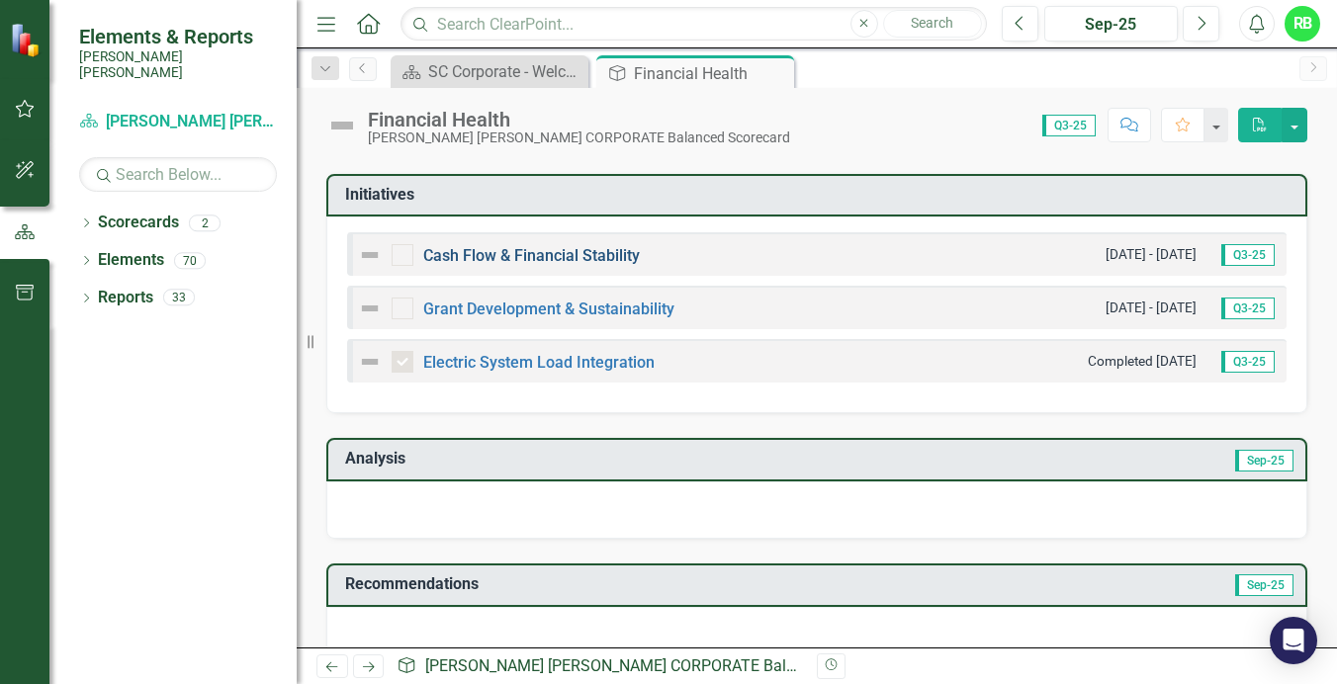
click at [550, 249] on link "Cash Flow & Financial Stability" at bounding box center [531, 255] width 217 height 19
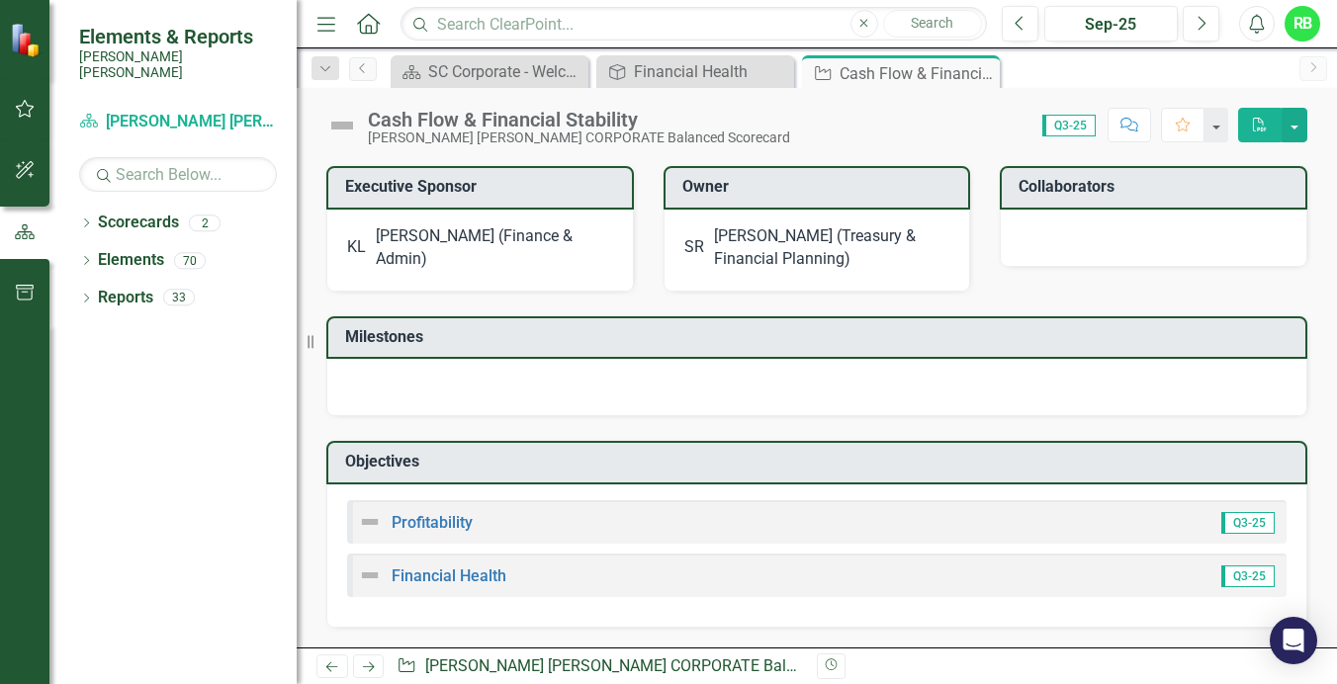
scroll to position [748, 0]
click at [410, 520] on link "Profitability" at bounding box center [431, 522] width 81 height 19
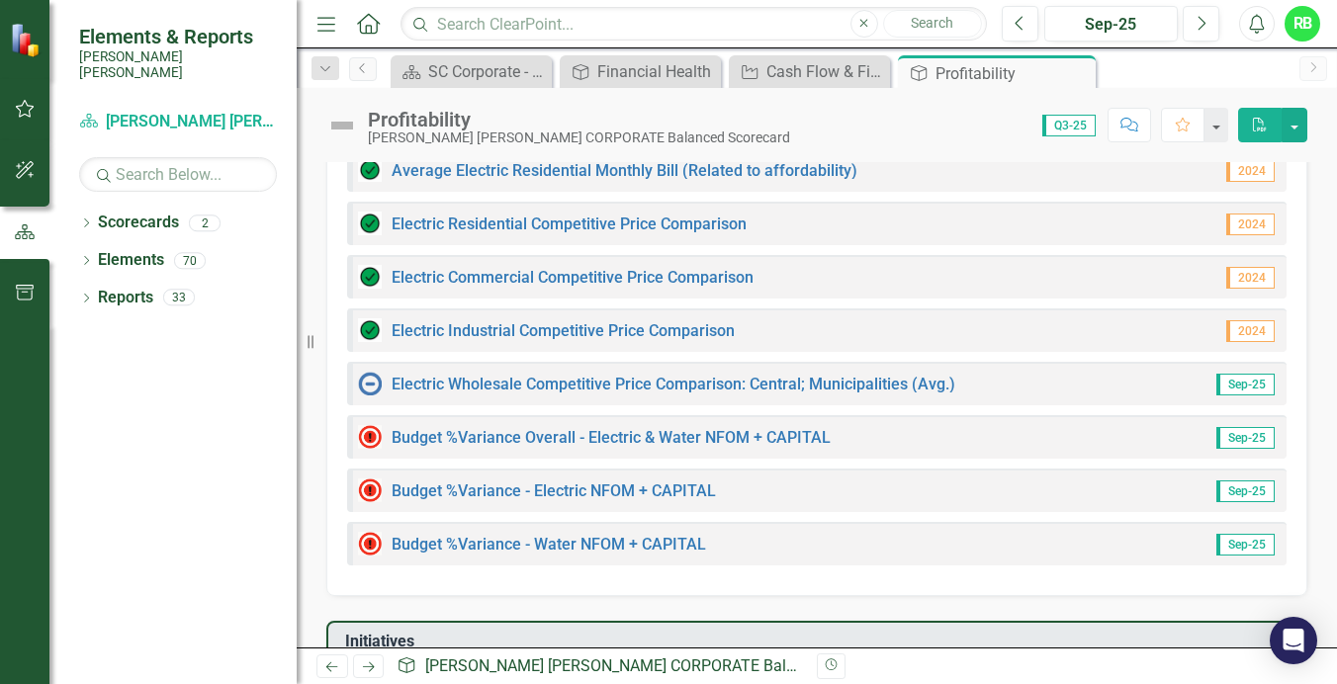
scroll to position [395, 0]
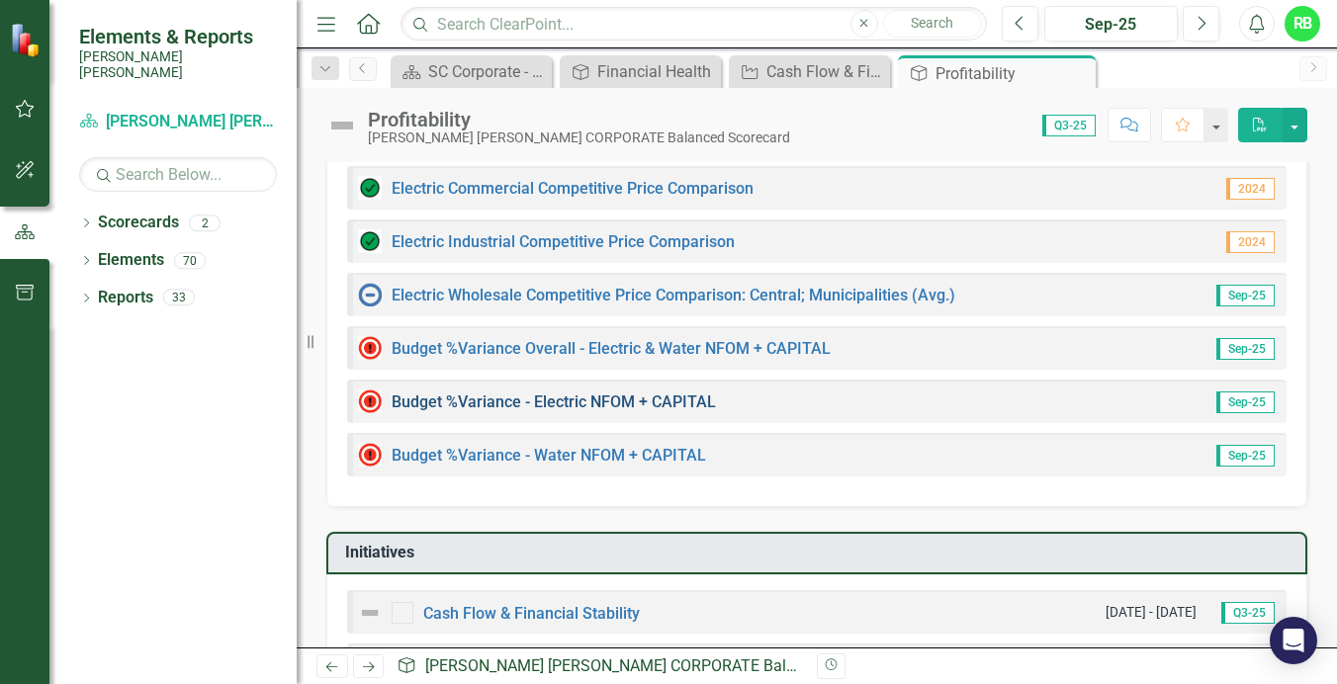
click at [565, 402] on link "Budget %Variance​ - Electric NFOM + CAPITAL" at bounding box center [553, 401] width 324 height 19
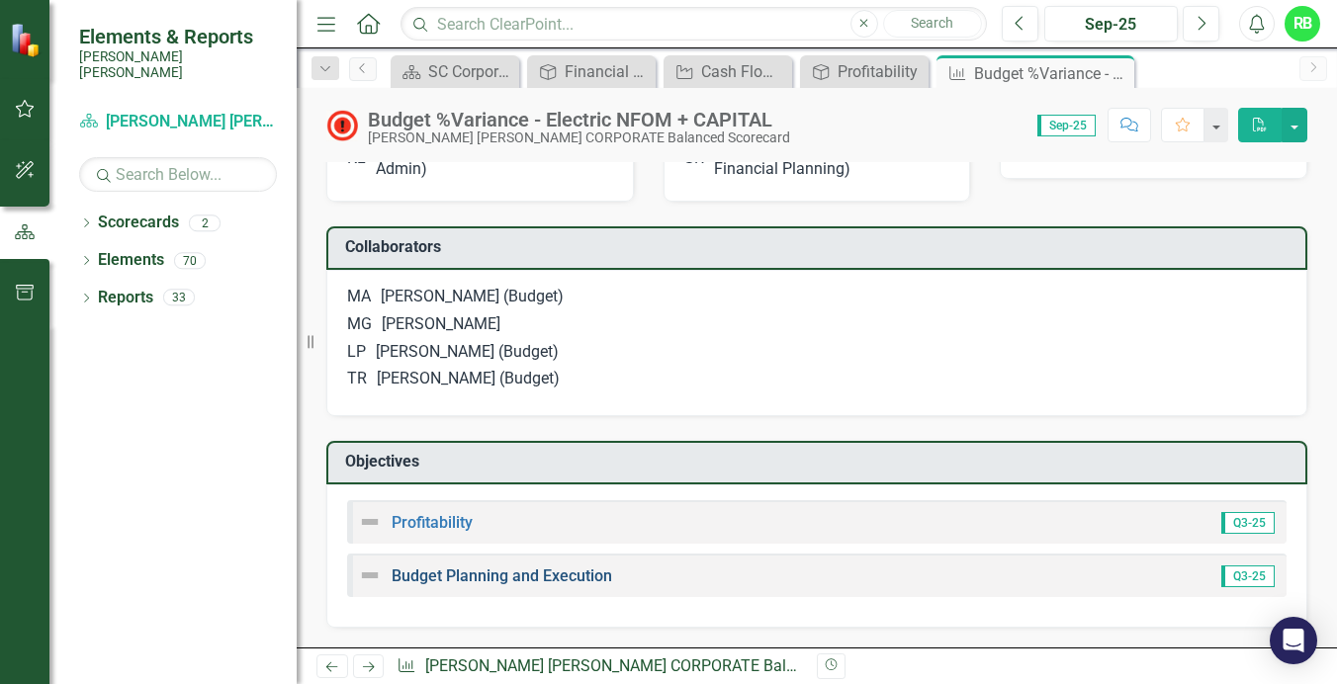
click at [437, 573] on link "Budget Planning and Execution" at bounding box center [501, 575] width 220 height 19
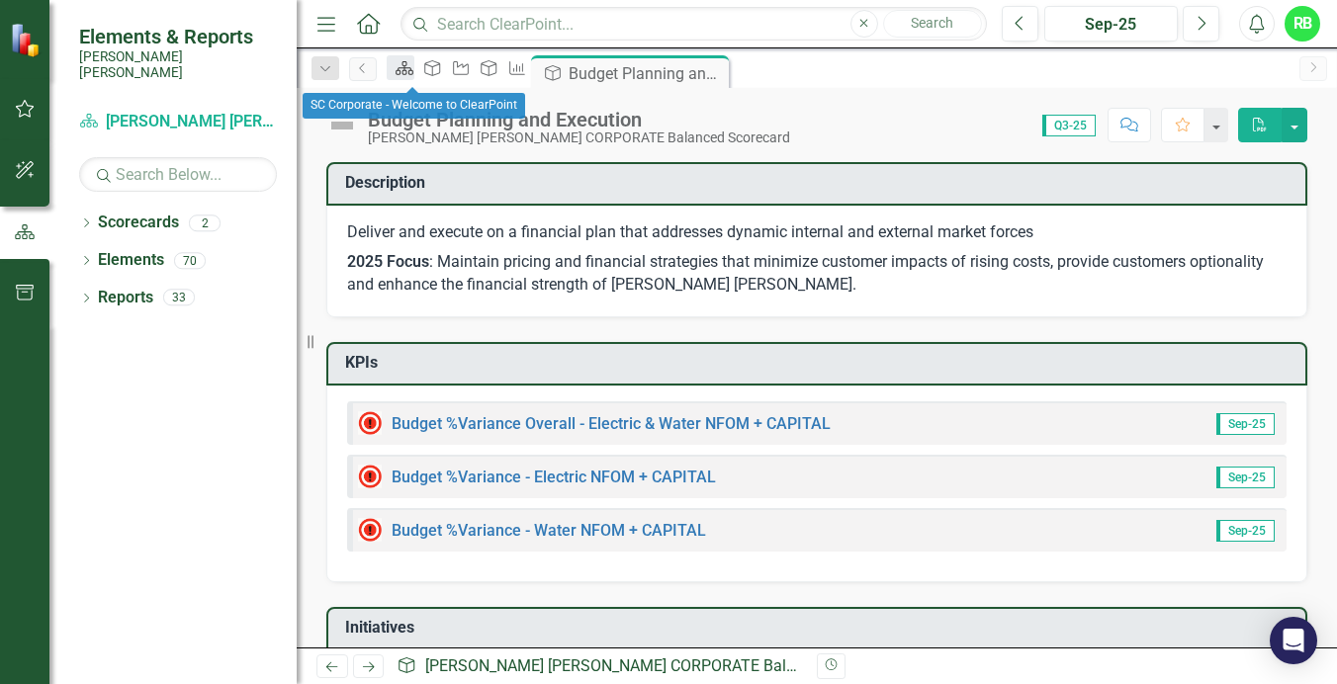
click at [404, 76] on icon "Scorecard" at bounding box center [404, 68] width 20 height 16
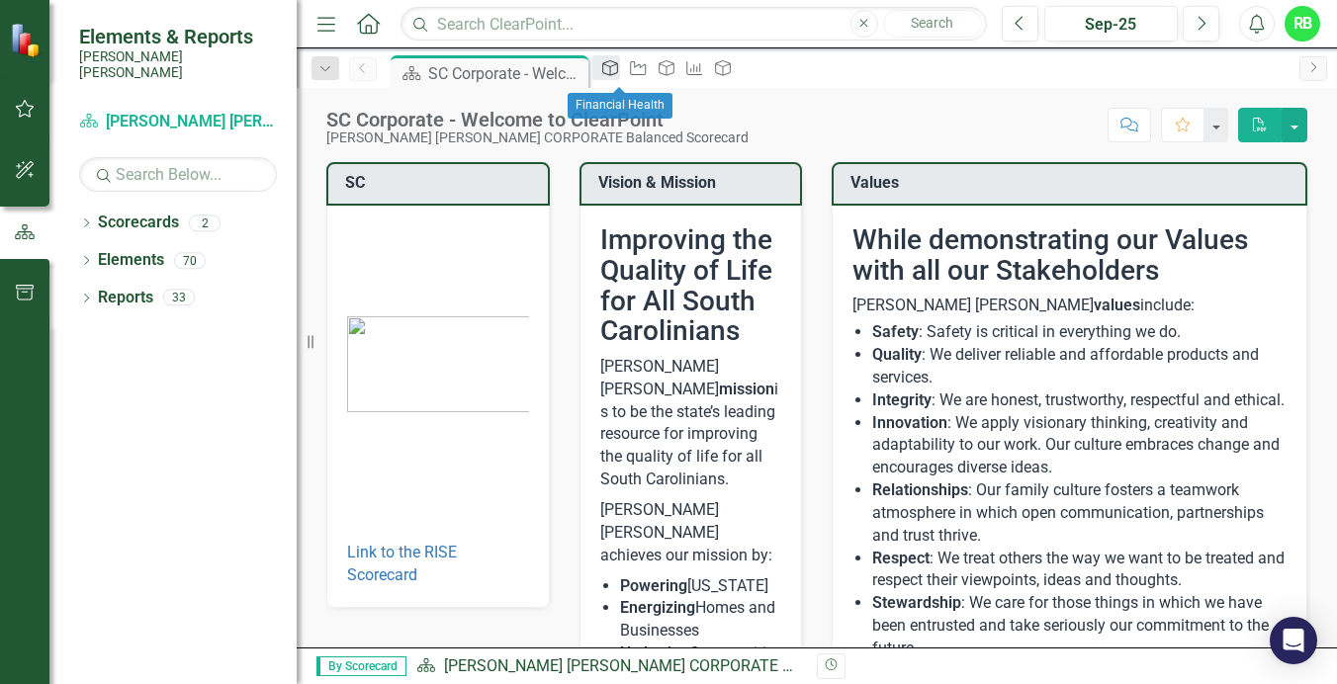
click at [615, 80] on div "Objective" at bounding box center [606, 67] width 28 height 25
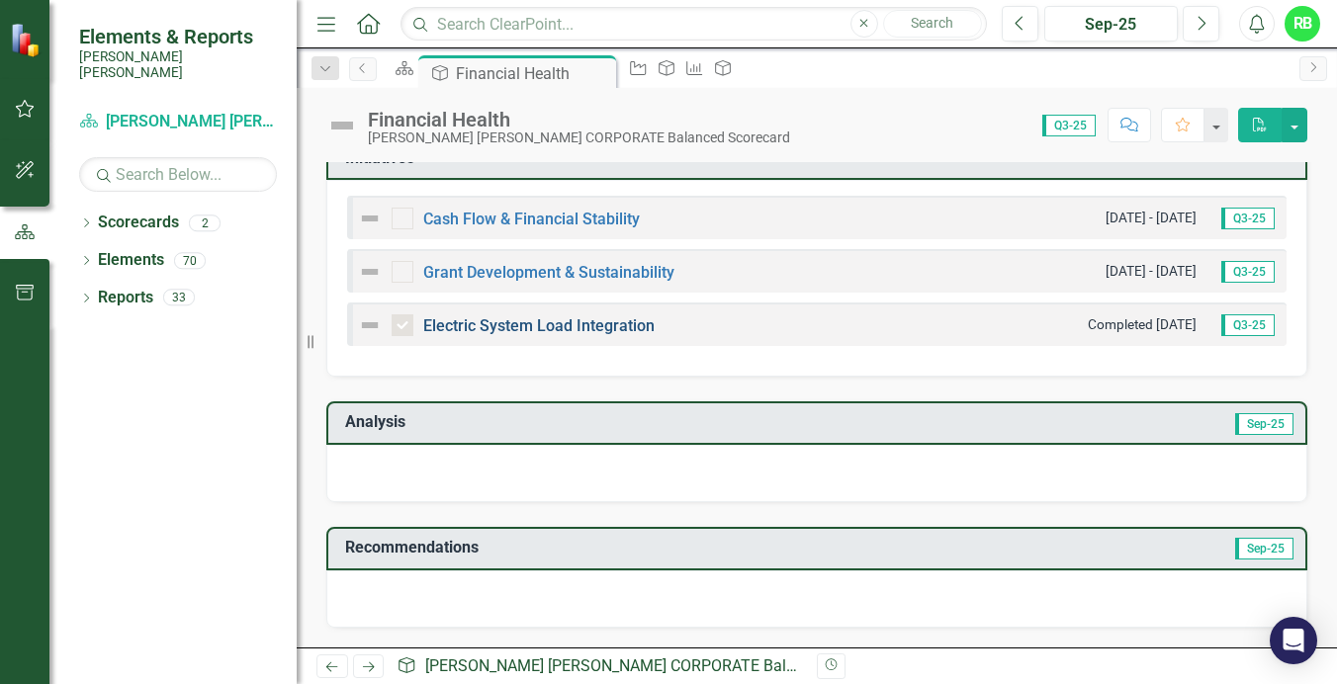
click at [497, 325] on link "Electric System Load Integration" at bounding box center [538, 325] width 231 height 19
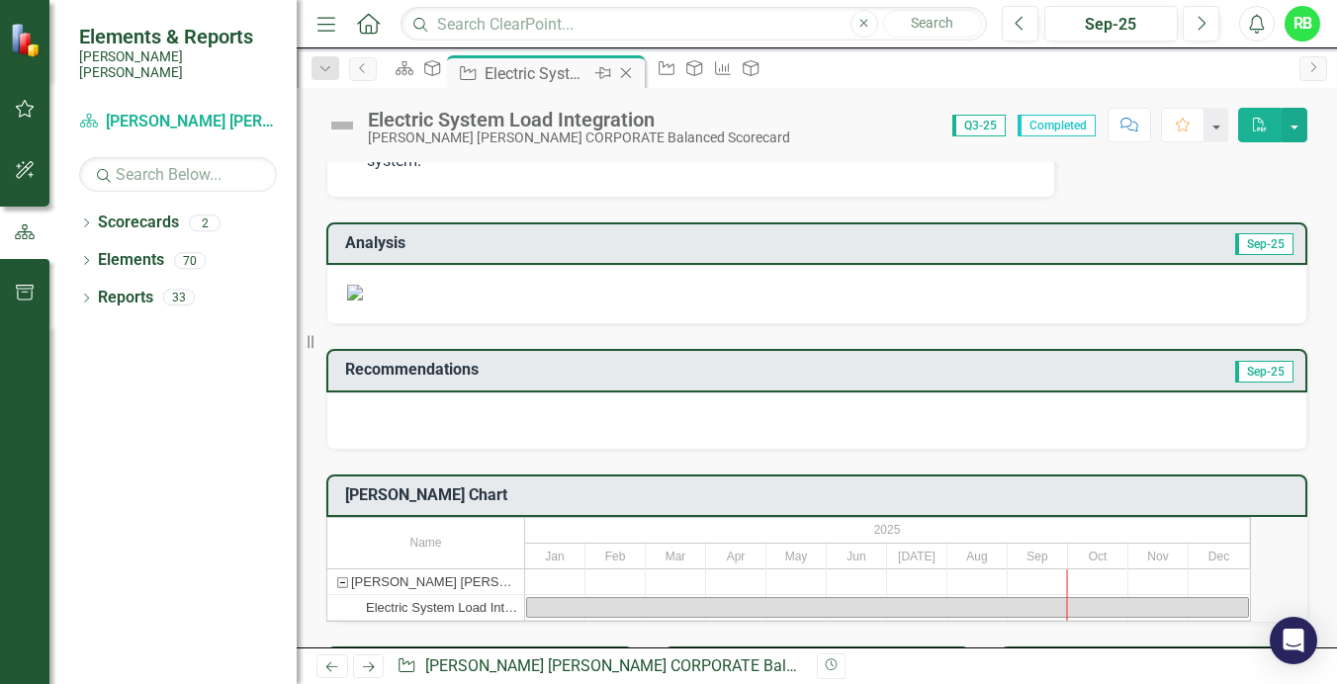
click at [636, 74] on icon "Close" at bounding box center [626, 73] width 20 height 16
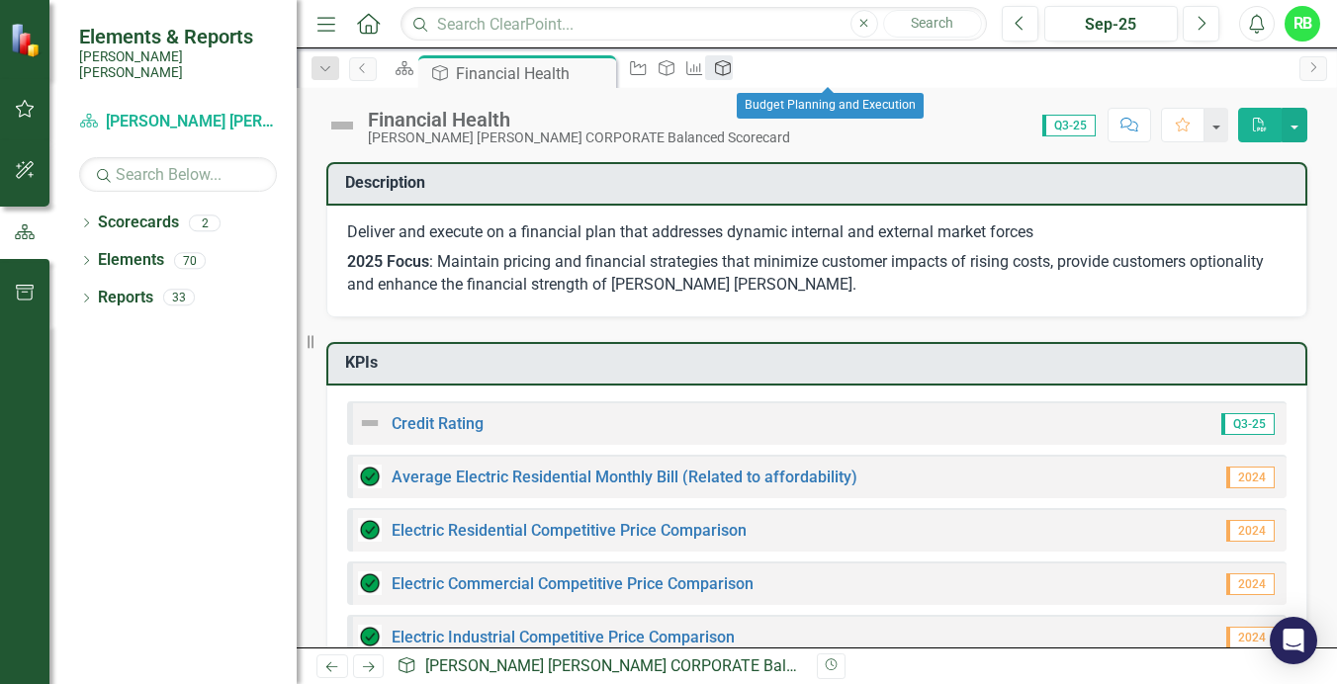
click at [733, 71] on icon "Objective" at bounding box center [723, 68] width 20 height 16
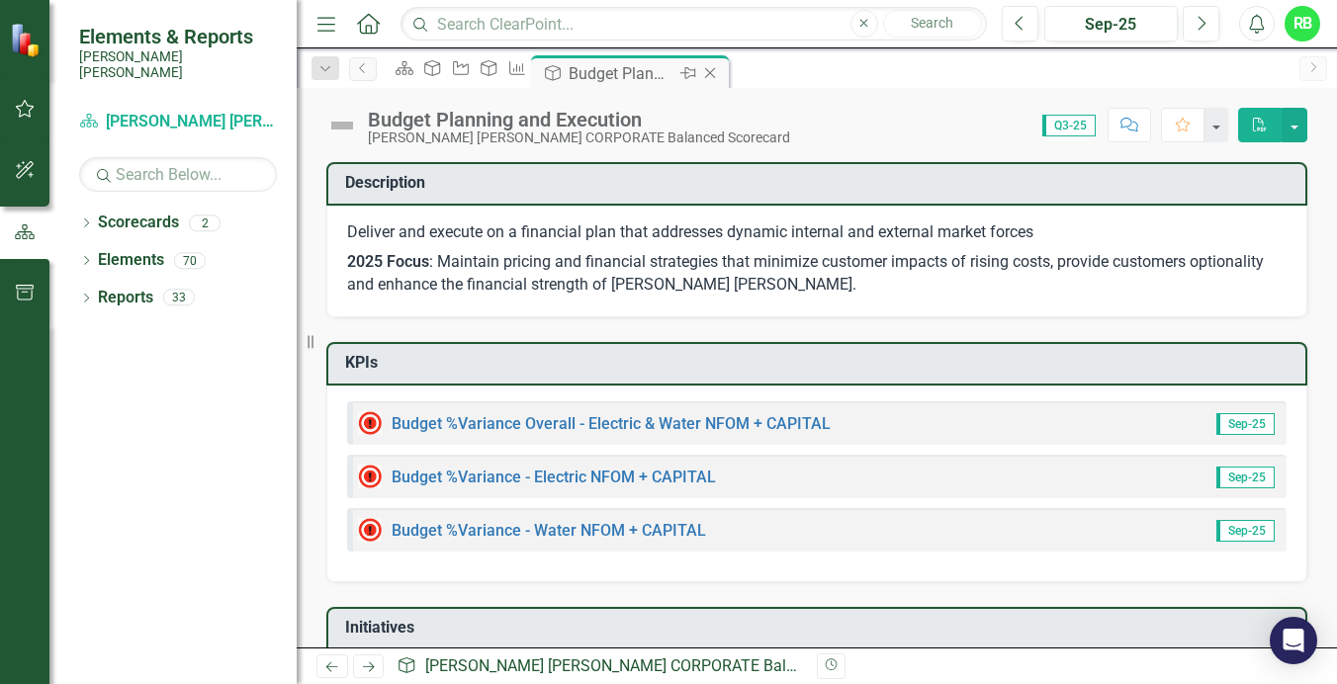
click at [720, 70] on icon "Close" at bounding box center [710, 73] width 20 height 16
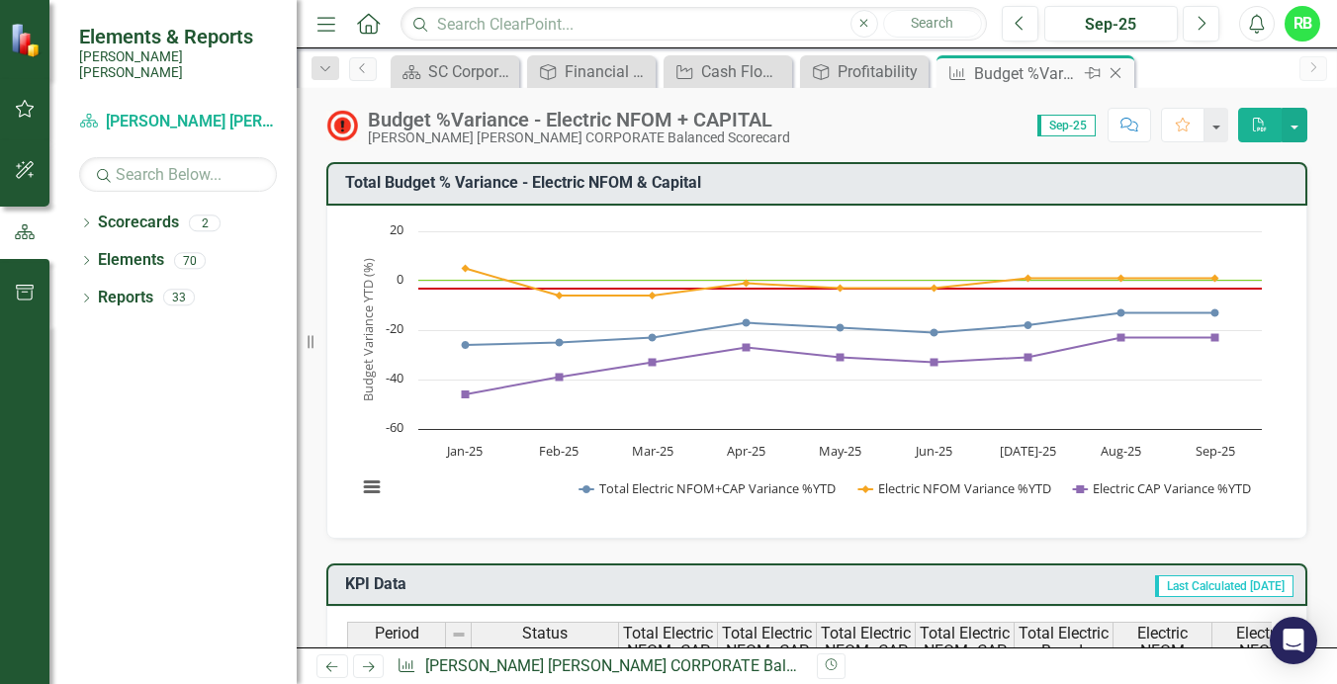
click at [1113, 72] on icon "Close" at bounding box center [1115, 73] width 20 height 16
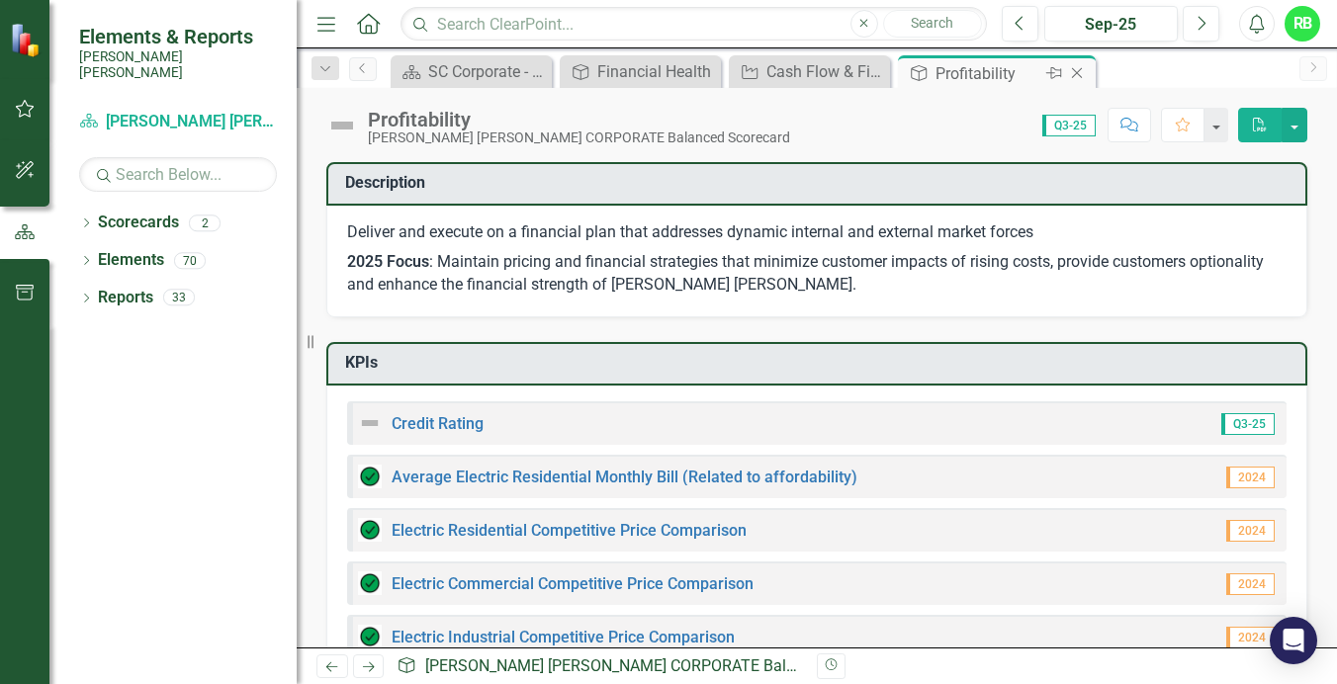
click at [1075, 68] on icon "Close" at bounding box center [1077, 73] width 20 height 16
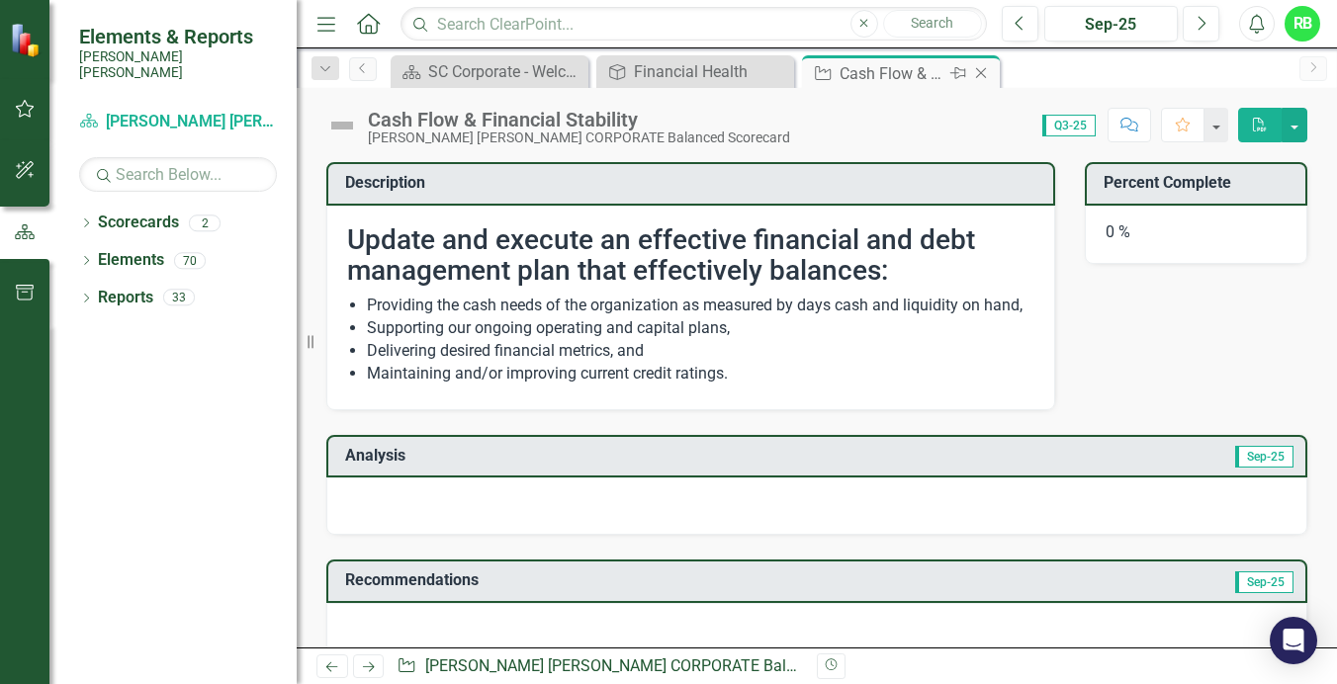
click at [979, 73] on icon "Close" at bounding box center [981, 73] width 20 height 16
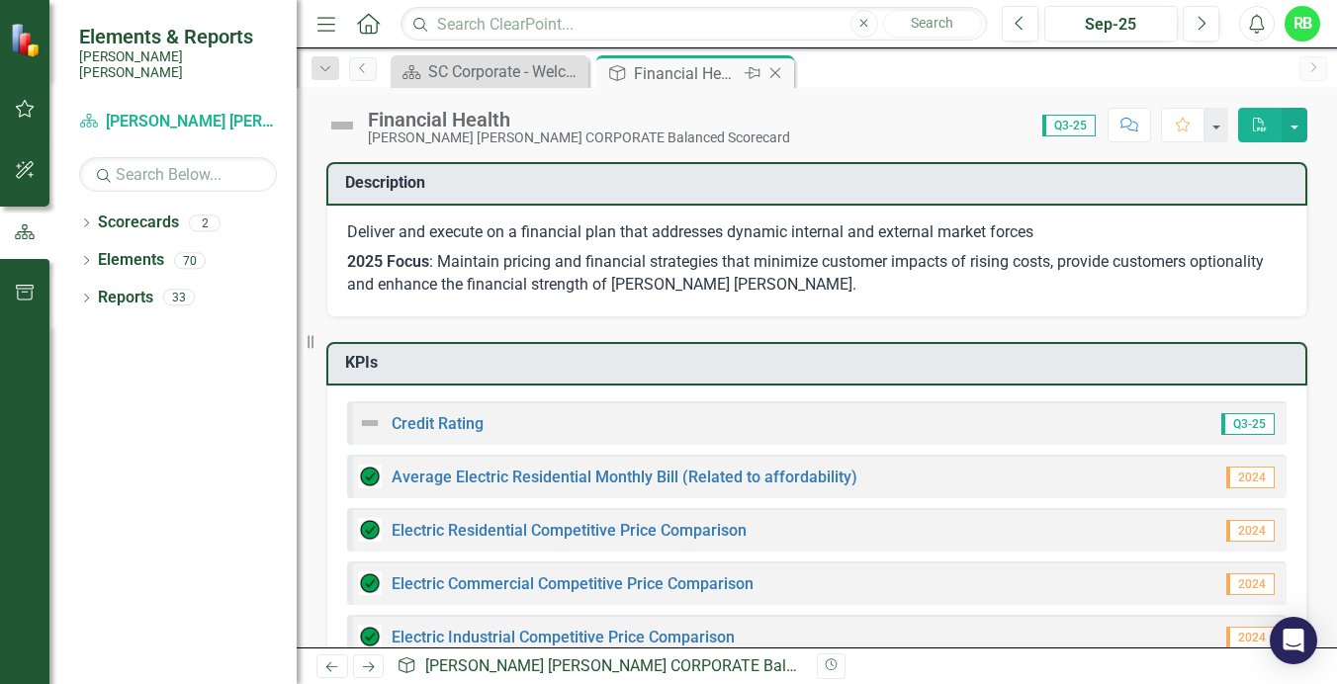
click at [698, 75] on div "Financial Health" at bounding box center [687, 73] width 106 height 25
click at [777, 72] on icon "Close" at bounding box center [775, 73] width 20 height 16
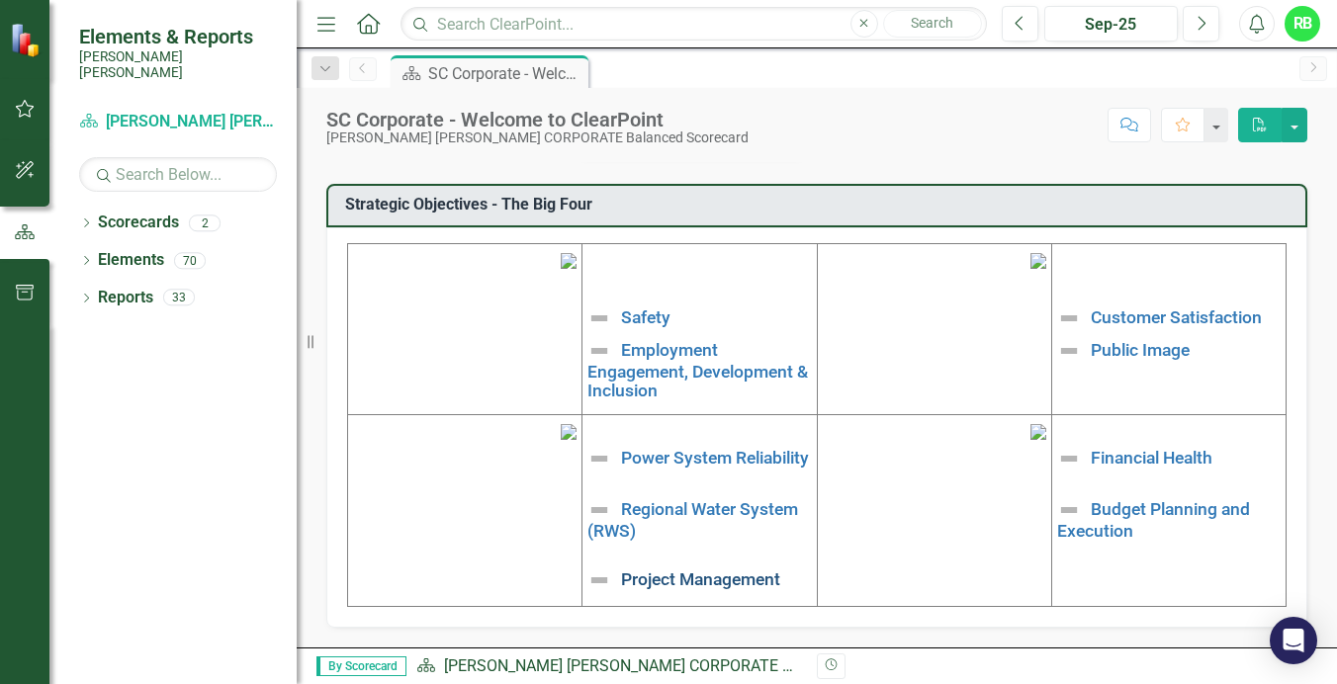
click at [672, 577] on link "Project Management" at bounding box center [700, 579] width 159 height 20
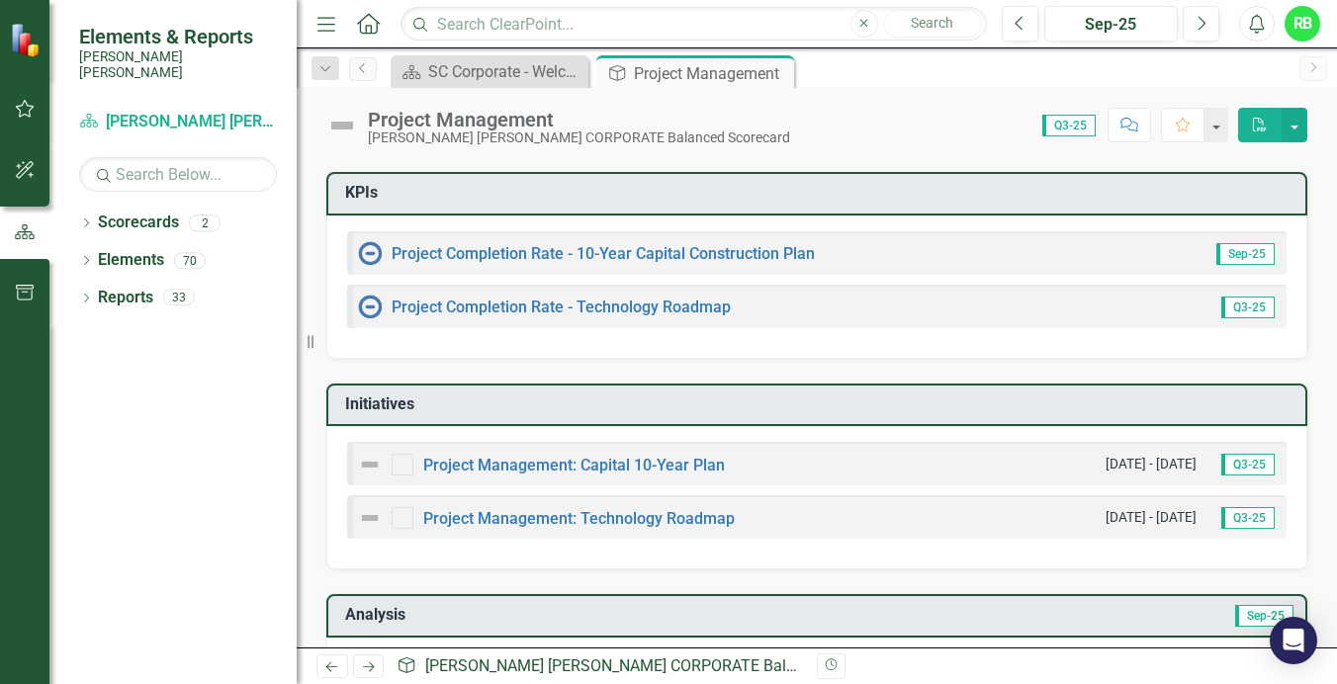
scroll to position [187, 0]
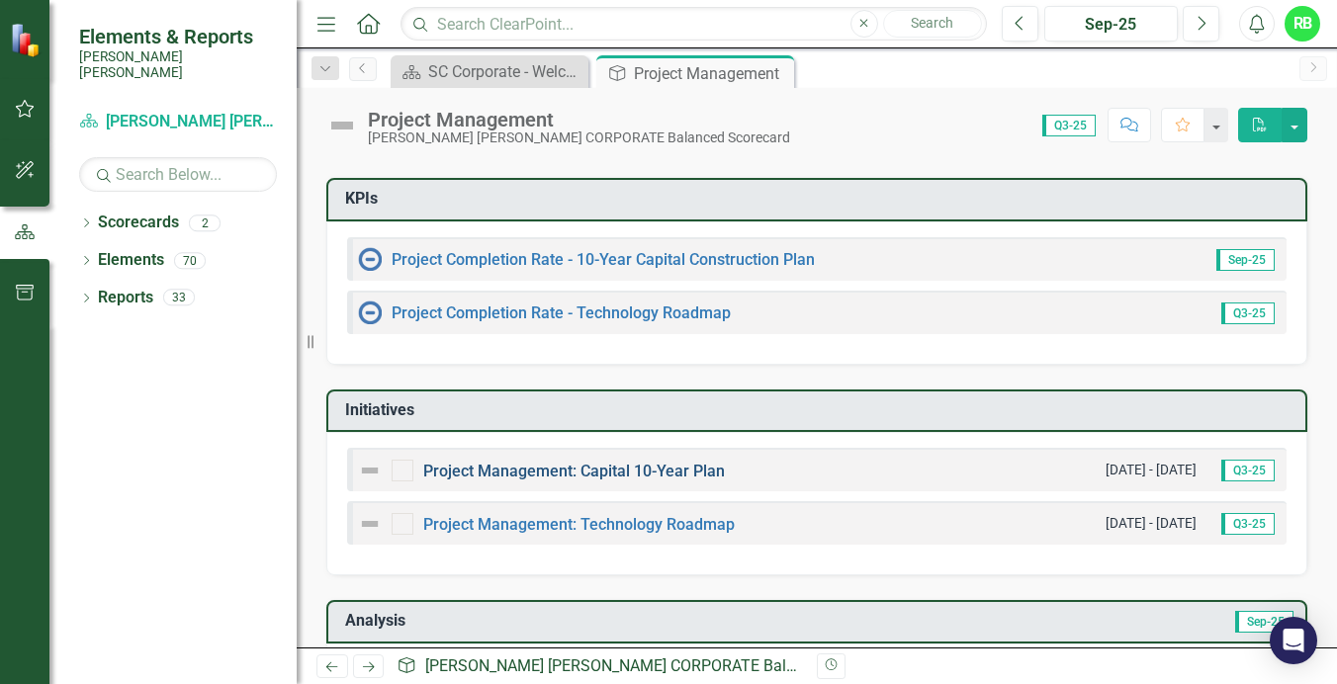
click at [580, 468] on link "Project Management: Capital 10-Year Plan" at bounding box center [574, 471] width 302 height 19
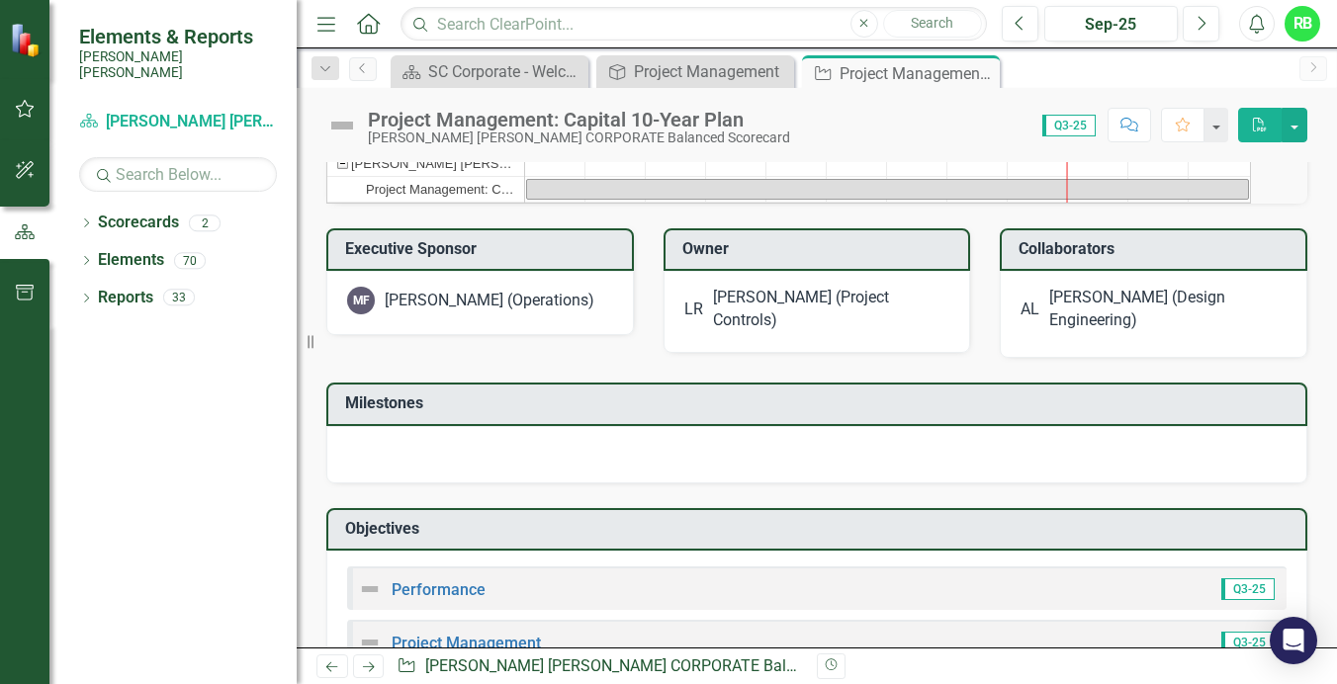
scroll to position [661, 0]
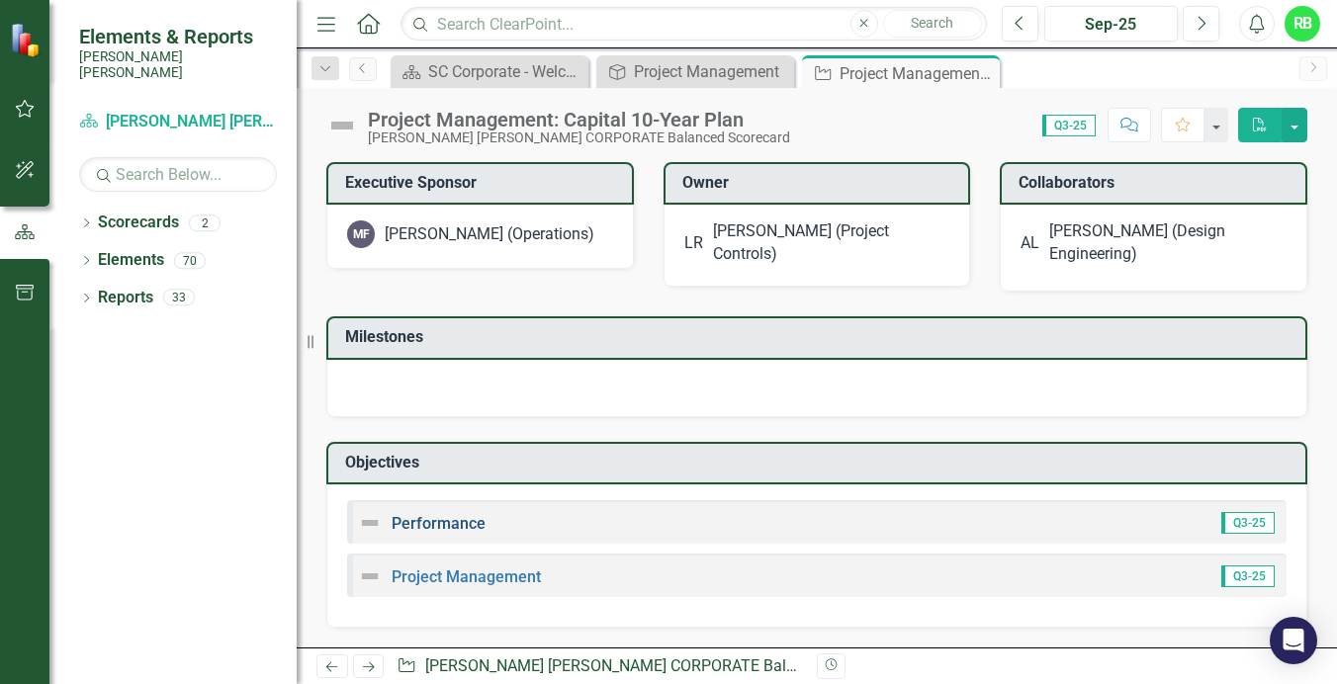
click at [462, 519] on link "Performance" at bounding box center [438, 523] width 94 height 19
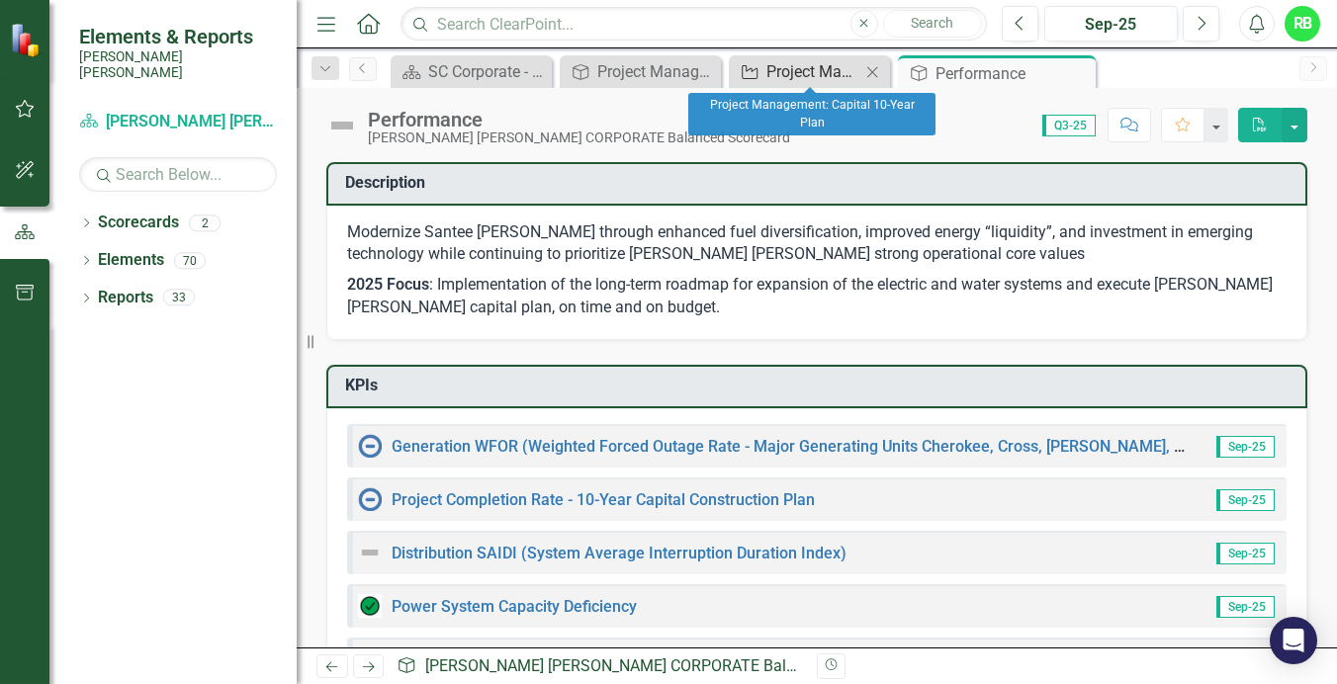
click at [802, 78] on div "Project Management: Capital 10-Year Plan" at bounding box center [813, 71] width 94 height 25
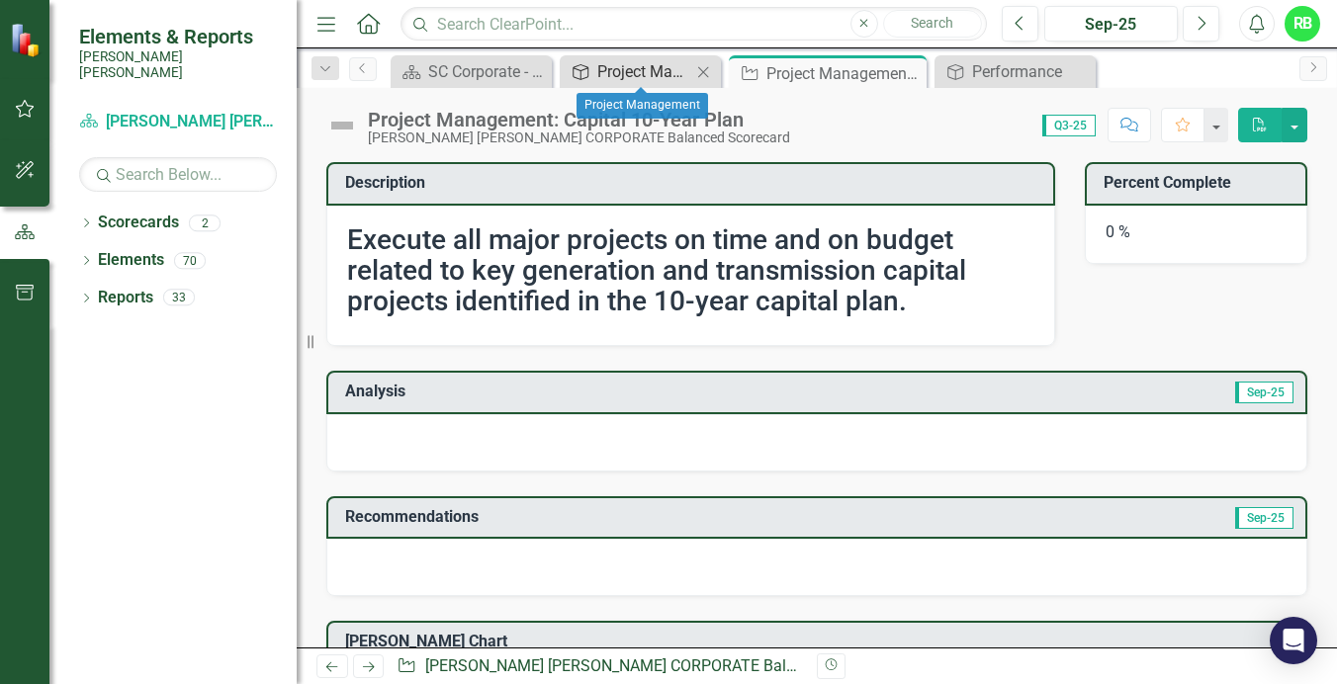
click at [680, 62] on div "Project Management" at bounding box center [644, 71] width 94 height 25
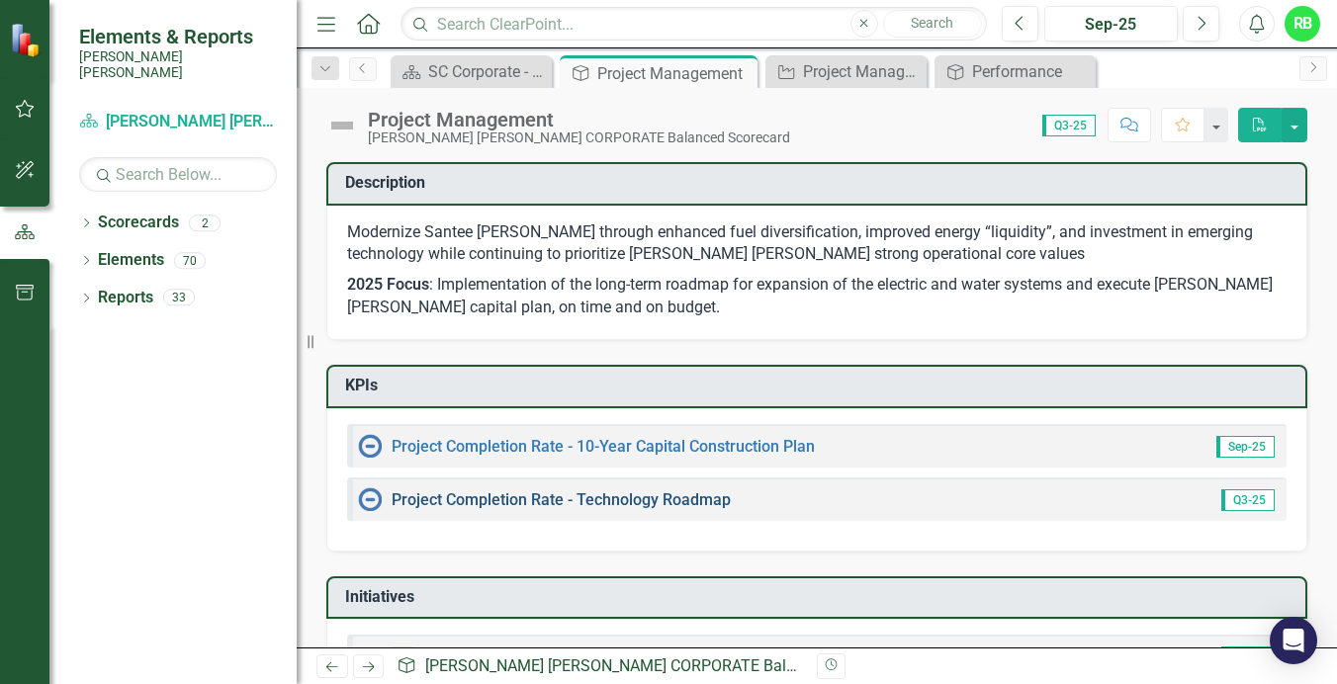
click at [581, 504] on link "Project Completion Rate - Technology Roadmap" at bounding box center [560, 499] width 339 height 19
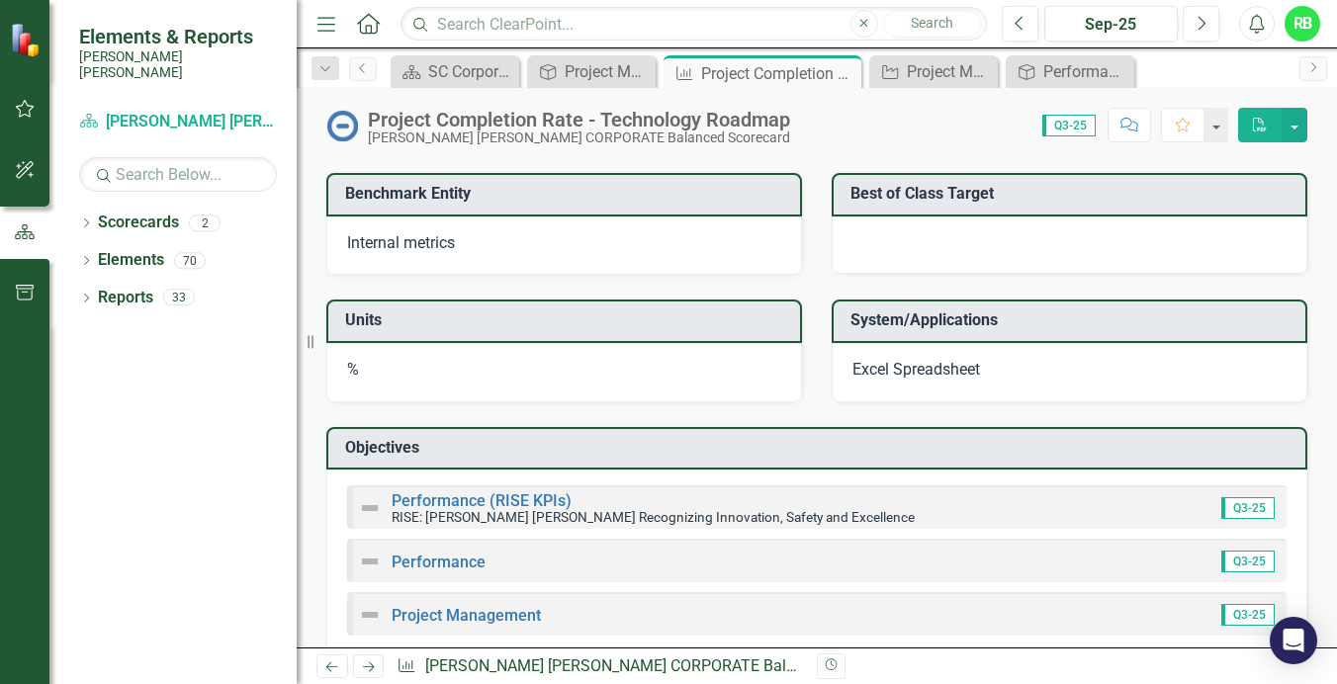
scroll to position [1620, 0]
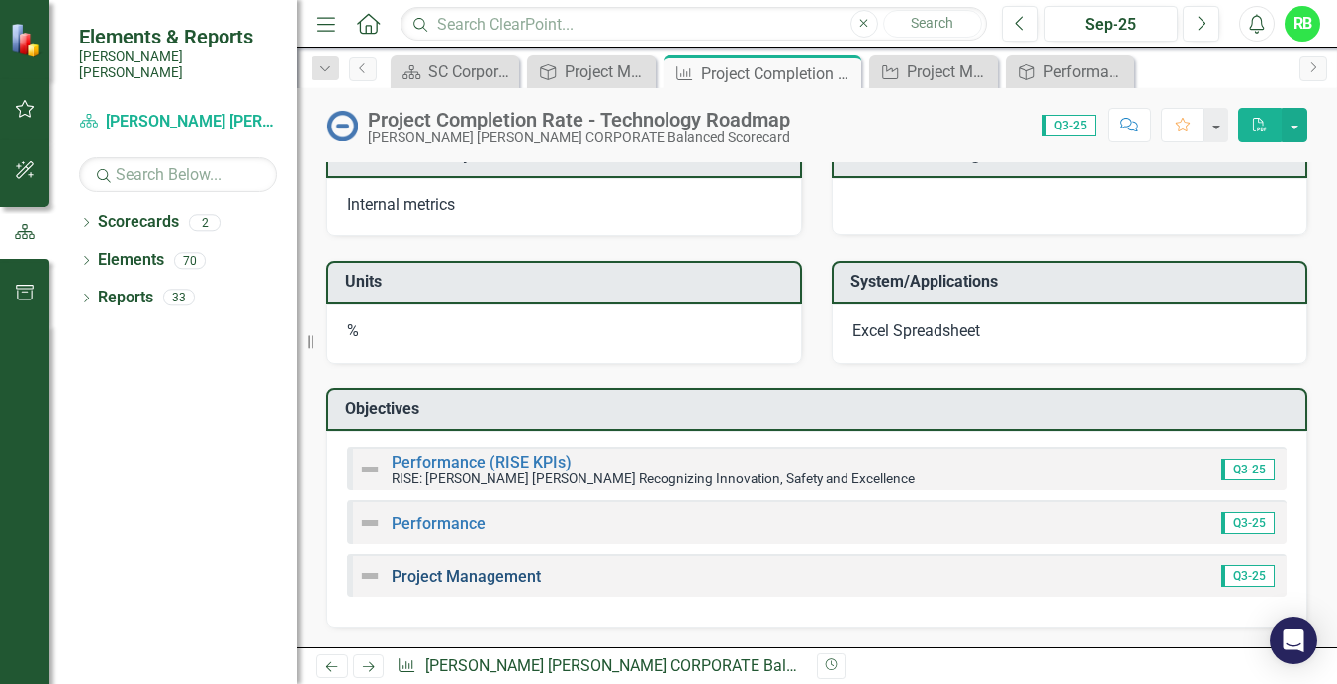
click at [479, 573] on link "Project Management" at bounding box center [465, 576] width 149 height 19
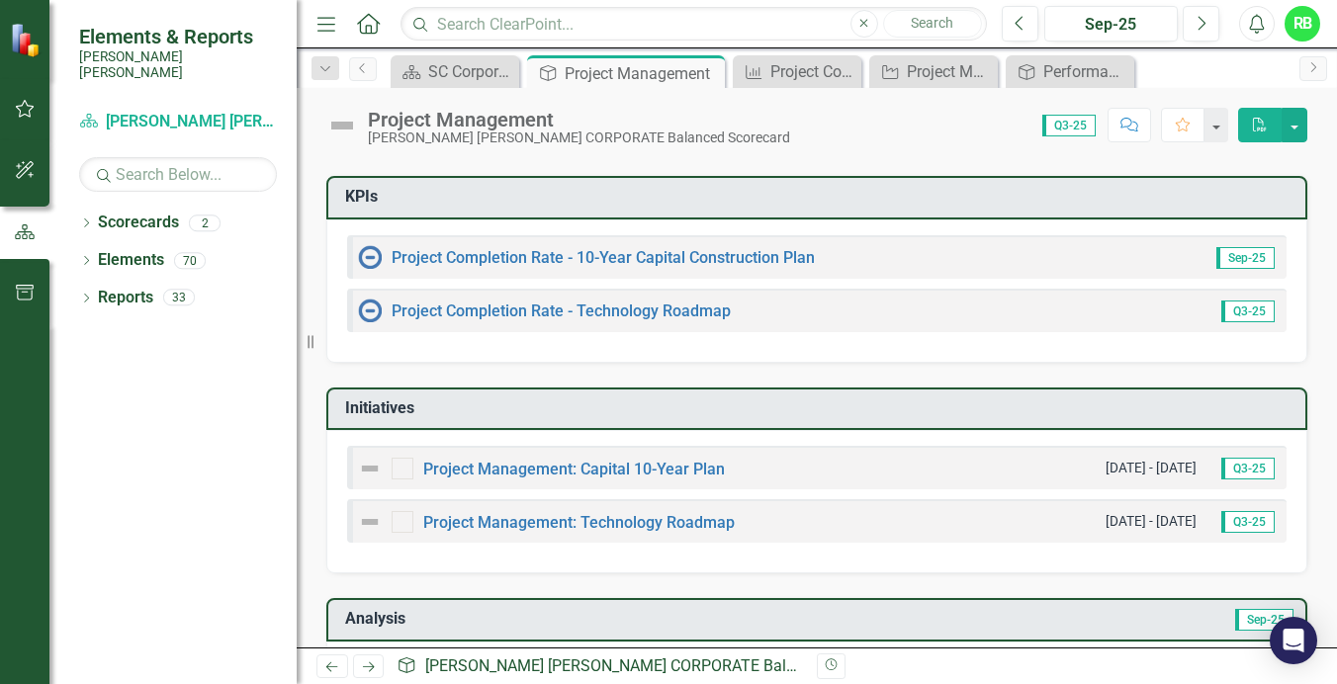
scroll to position [187, 0]
click at [519, 471] on link "Project Management: Capital 10-Year Plan" at bounding box center [574, 471] width 302 height 19
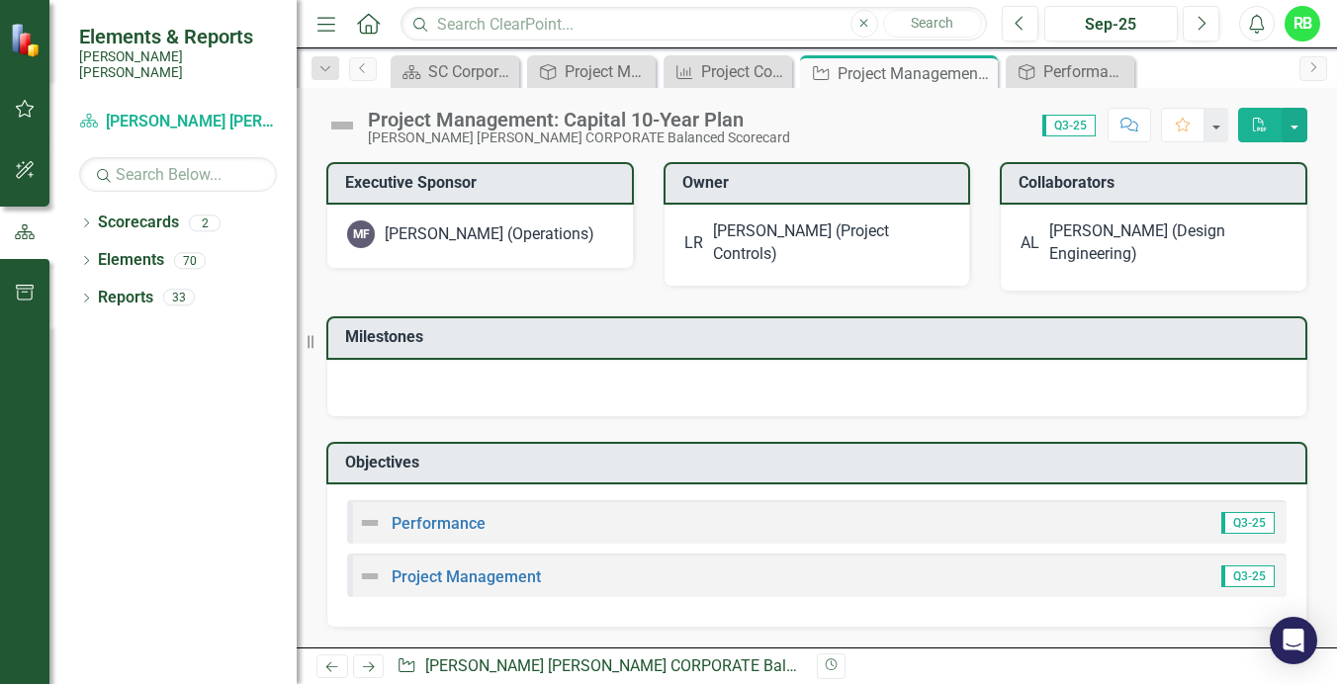
scroll to position [661, 0]
click at [421, 521] on link "Performance" at bounding box center [438, 523] width 94 height 19
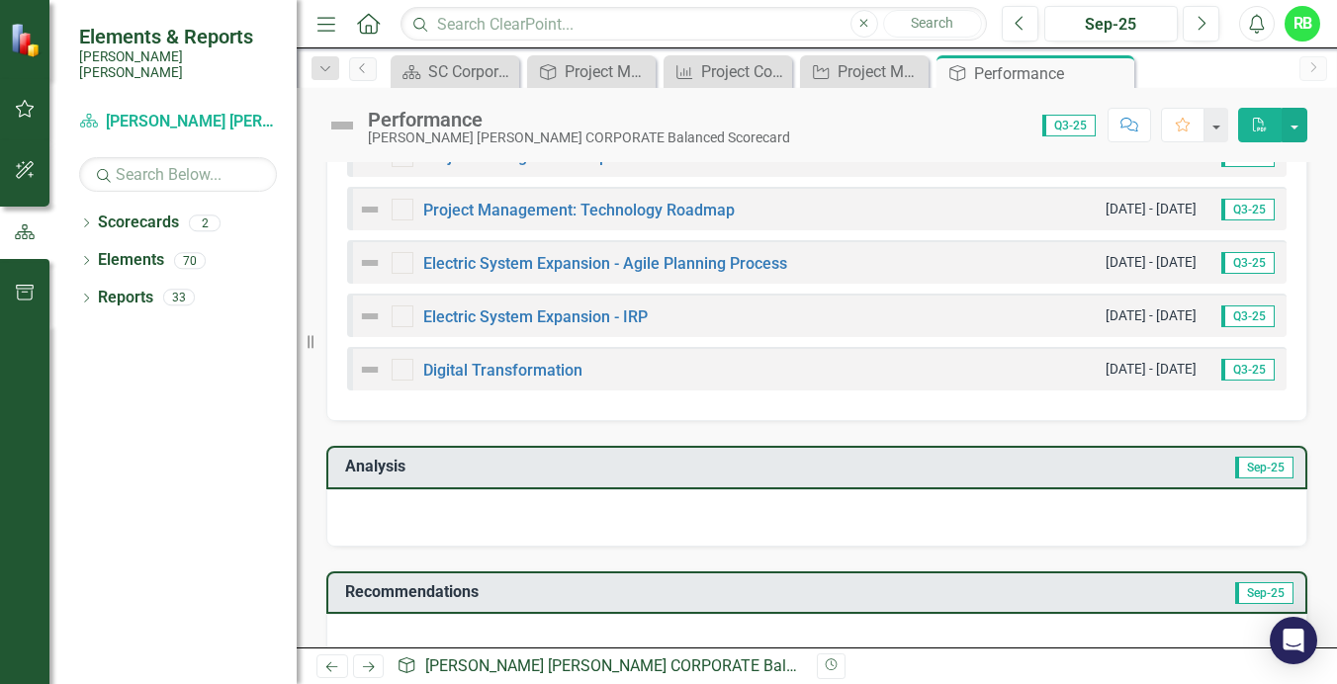
scroll to position [918, 0]
